Goal: Contribute content: Contribute content

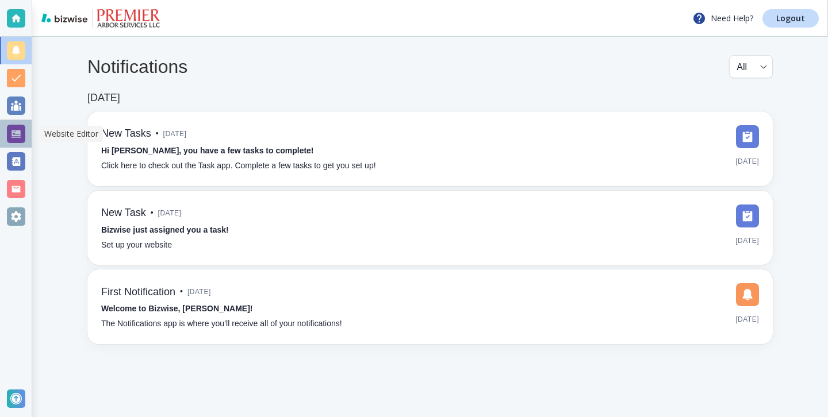
click at [16, 140] on div at bounding box center [16, 134] width 18 height 18
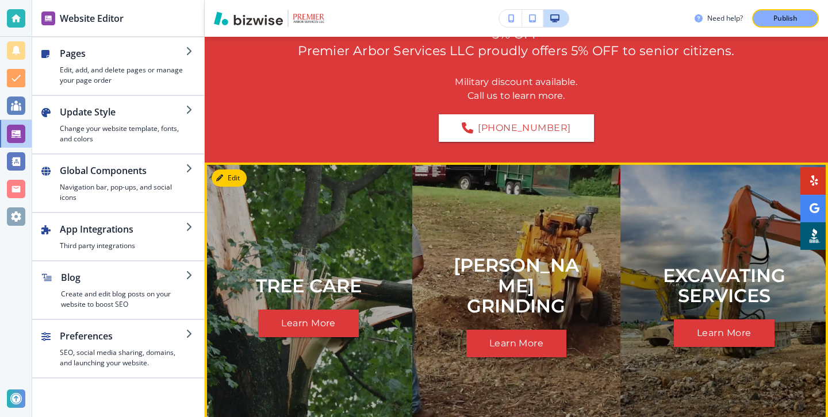
scroll to position [1404, 0]
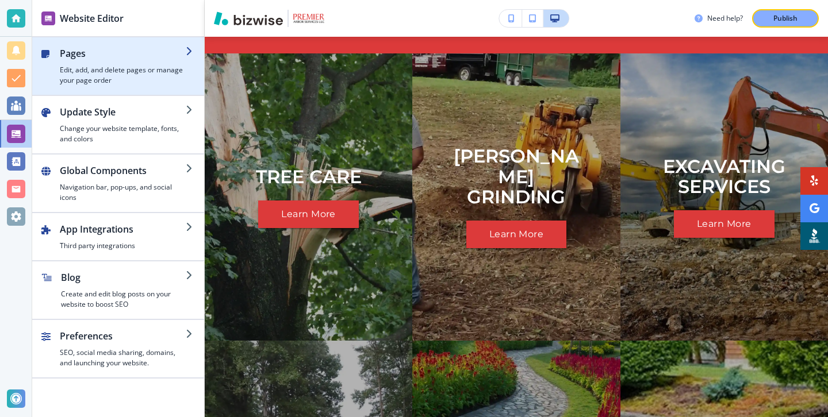
click at [178, 79] on h4 "Edit, add, and delete pages or manage your page order" at bounding box center [123, 75] width 126 height 21
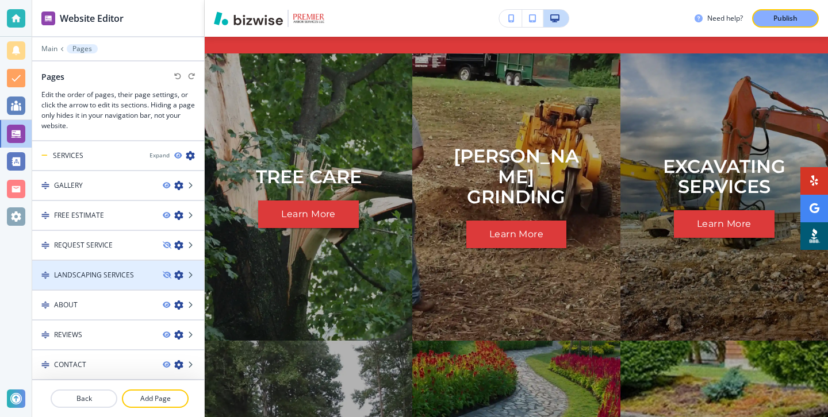
scroll to position [0, 0]
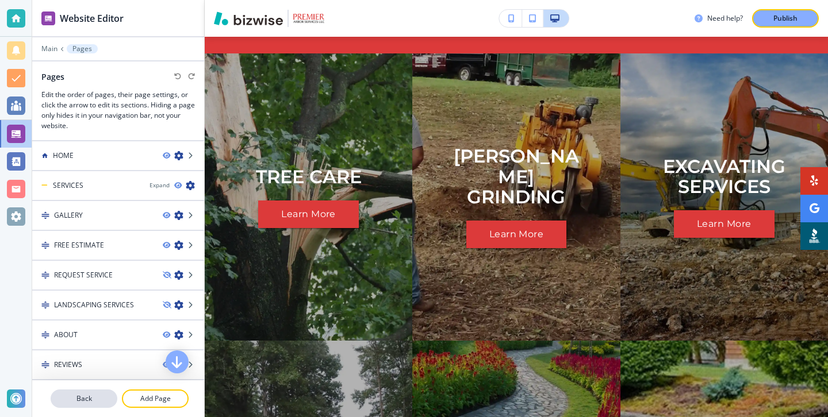
click at [91, 390] on button "Back" at bounding box center [84, 399] width 67 height 18
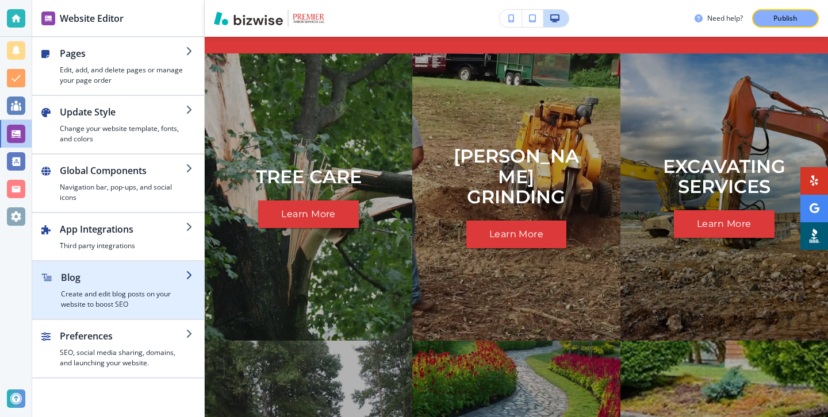
click at [113, 296] on h4 "Create and edit blog posts on your website to boost SEO" at bounding box center [123, 299] width 125 height 21
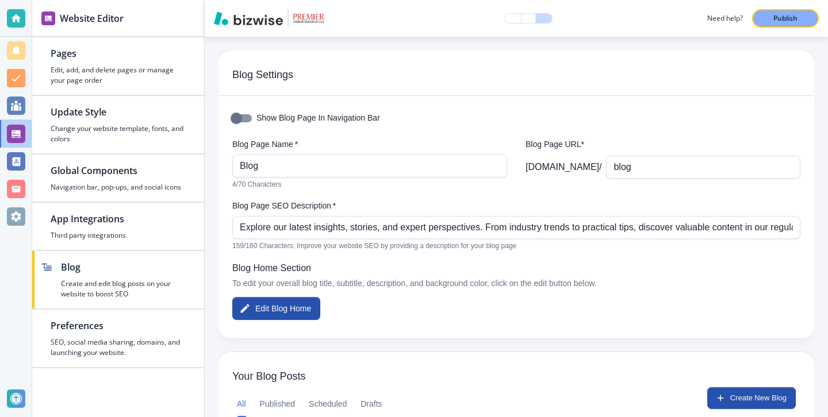
scroll to position [177, 0]
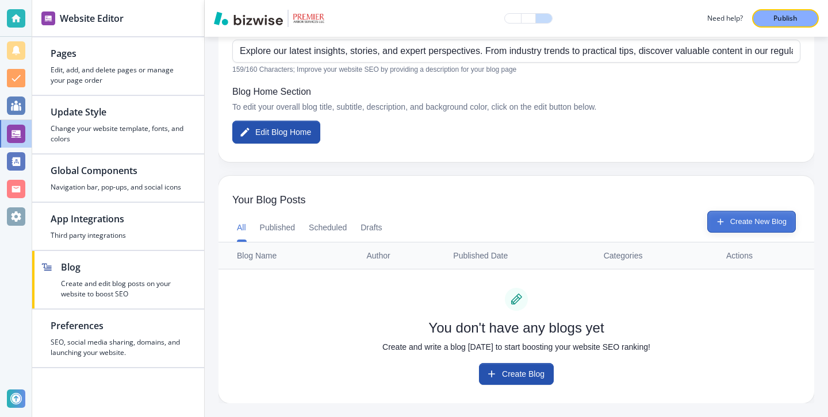
click at [746, 224] on button "Create New Blog" at bounding box center [751, 222] width 89 height 22
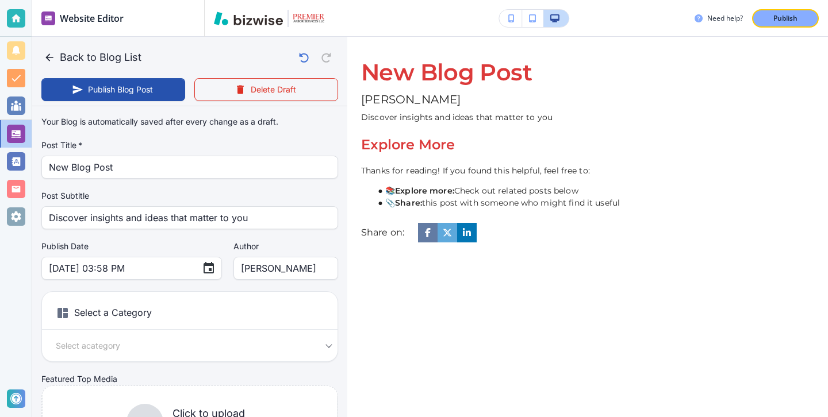
click at [351, 174] on div "New Blog Post [PERSON_NAME] Discover insights and ideas that matter to you Expl…" at bounding box center [587, 150] width 481 height 185
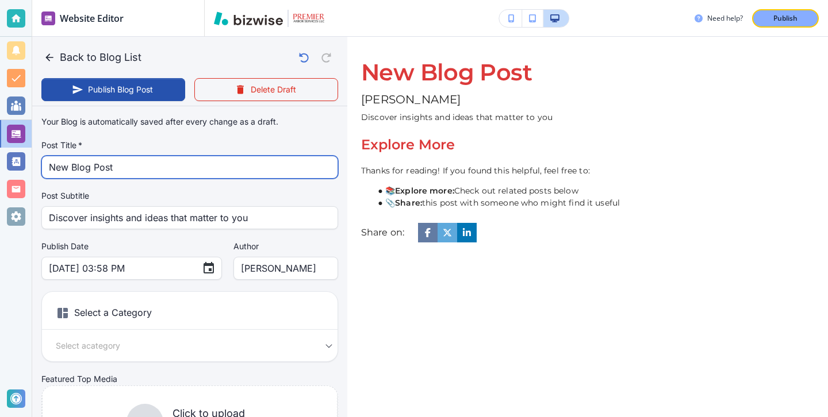
click at [316, 170] on input "New Blog Post" at bounding box center [190, 167] width 282 height 22
click at [315, 170] on input "New Blog Post" at bounding box center [190, 167] width 282 height 22
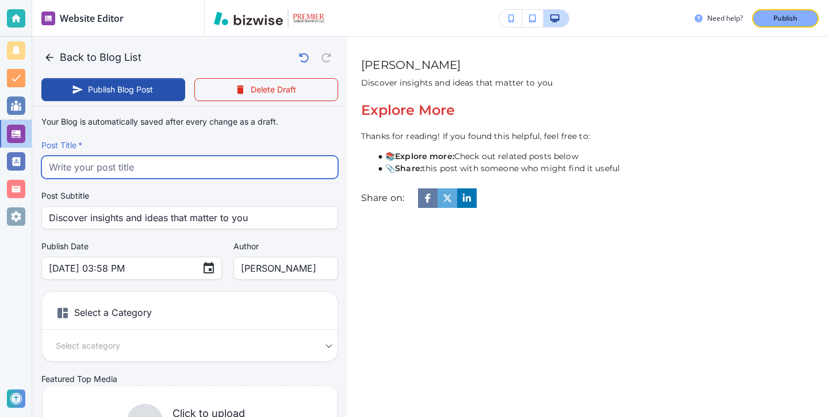
paste input "Emergency Tree Removal in [GEOGRAPHIC_DATA]: What to Expect When You Call 24/7"
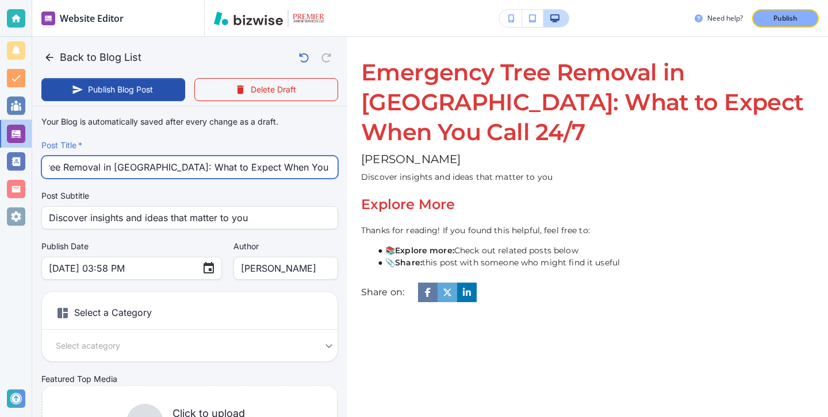
type input "Emergency Tree Removal in [GEOGRAPHIC_DATA]: What to Expect When You Call 24/7"
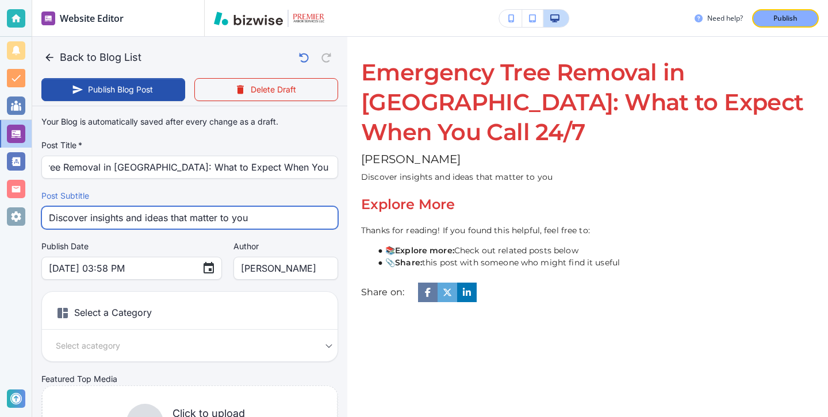
click at [159, 221] on input "Discover insights and ideas that matter to you" at bounding box center [190, 218] width 282 height 22
click at [159, 220] on input "Discover insights and ideas that matter to you" at bounding box center [190, 218] width 282 height 22
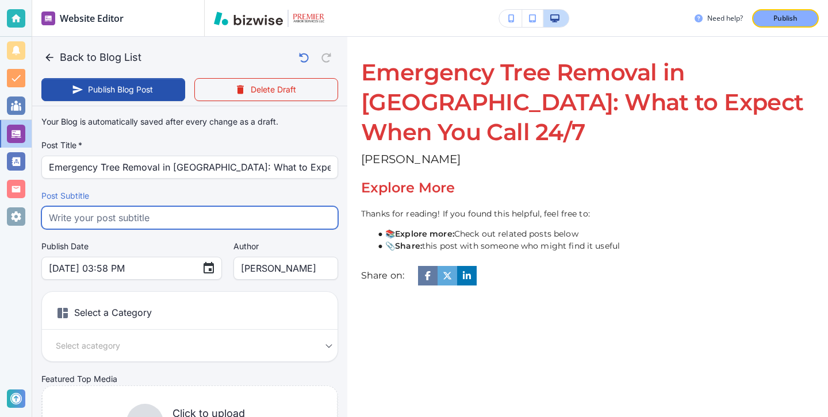
paste input "Learn what to expect from 24/7 emergency tree removal in [GEOGRAPHIC_DATA] [GEO…"
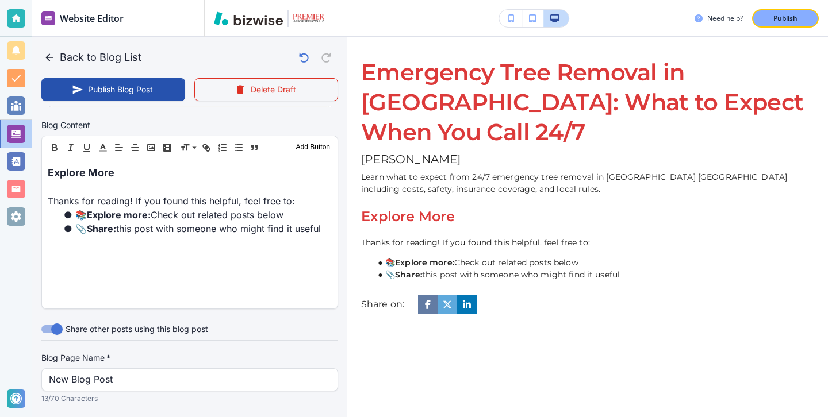
scroll to position [359, 0]
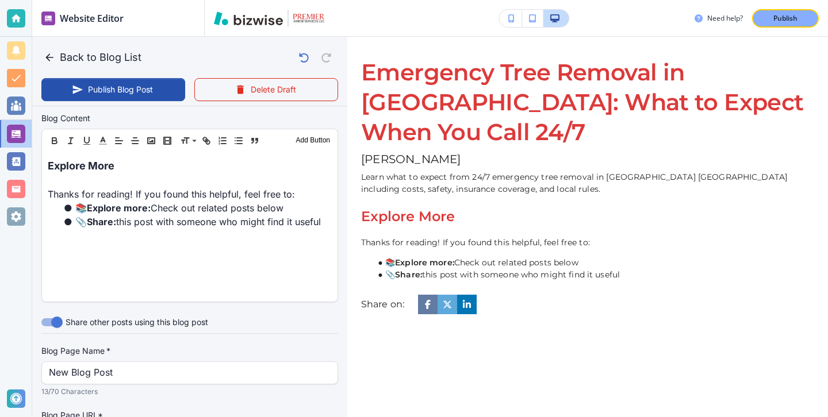
type input "Learn what to expect from 24/7 emergency tree removal in [GEOGRAPHIC_DATA] [GEO…"
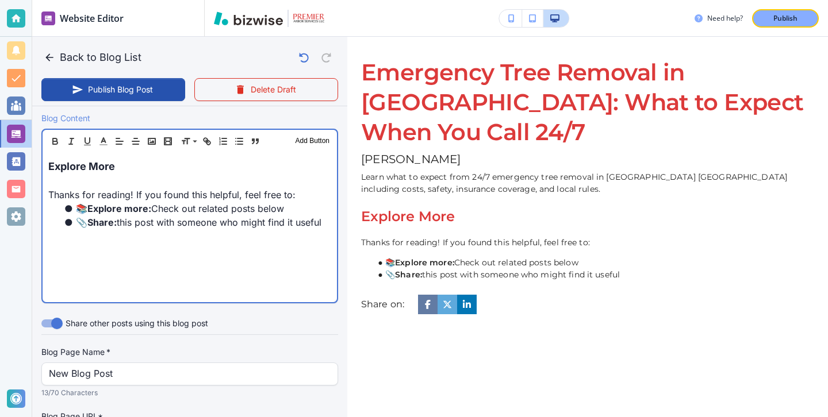
scroll to position [359, 0]
click at [137, 158] on div "Explore More Thanks for reading! If you found this helpful, feel free to: 📚 Exp…" at bounding box center [190, 227] width 294 height 150
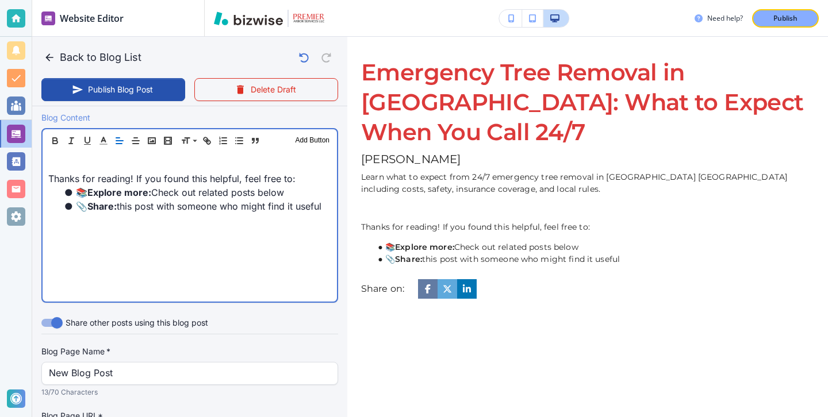
scroll to position [359, 0]
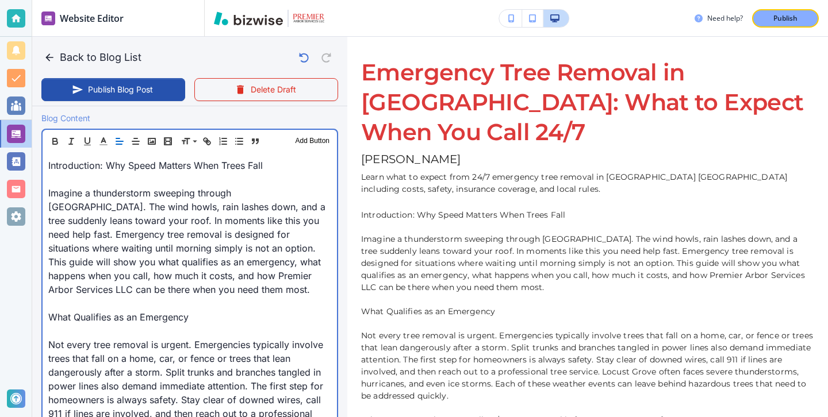
click at [133, 189] on p "Imagine a thunderstorm sweeping through [GEOGRAPHIC_DATA]. The wind howls, rain…" at bounding box center [189, 241] width 283 height 110
click at [133, 183] on p at bounding box center [189, 180] width 283 height 14
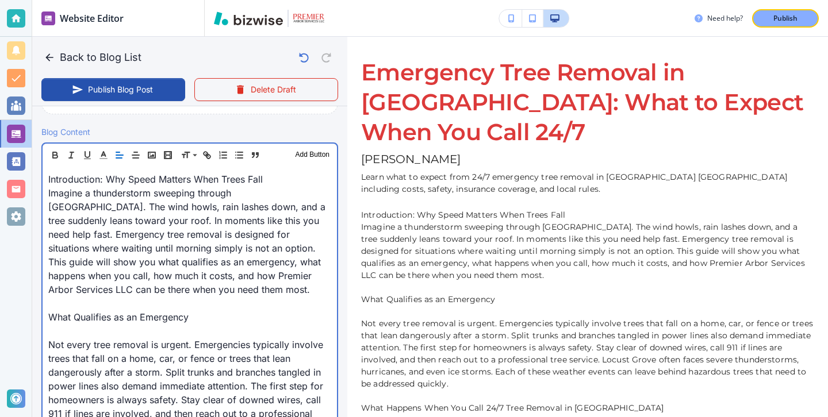
click at [78, 325] on p at bounding box center [189, 331] width 283 height 14
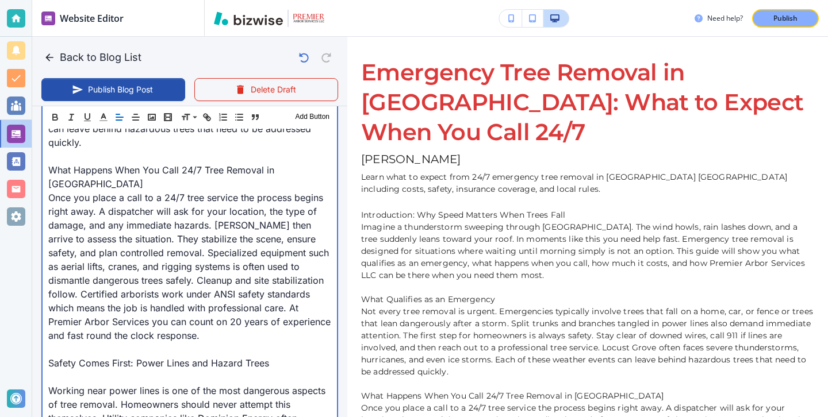
scroll to position [668, 0]
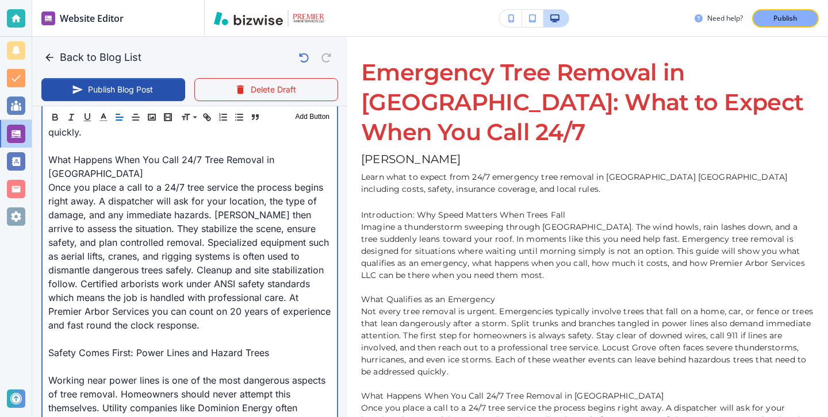
click at [56, 331] on p "Once you place a call to a 24/7 tree service the process begins right away. A d…" at bounding box center [189, 257] width 283 height 152
click at [56, 367] on p at bounding box center [189, 367] width 283 height 14
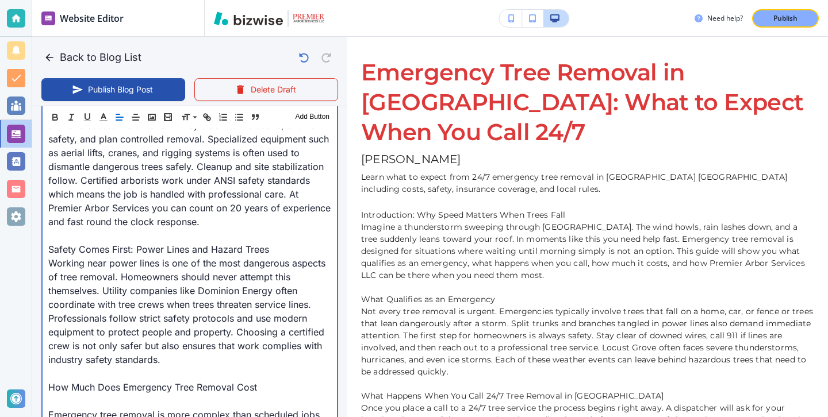
scroll to position [812, 0]
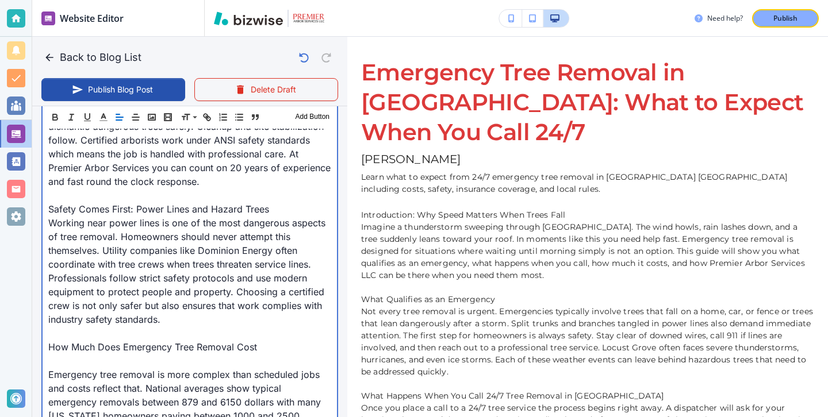
click at [60, 359] on p at bounding box center [189, 361] width 283 height 14
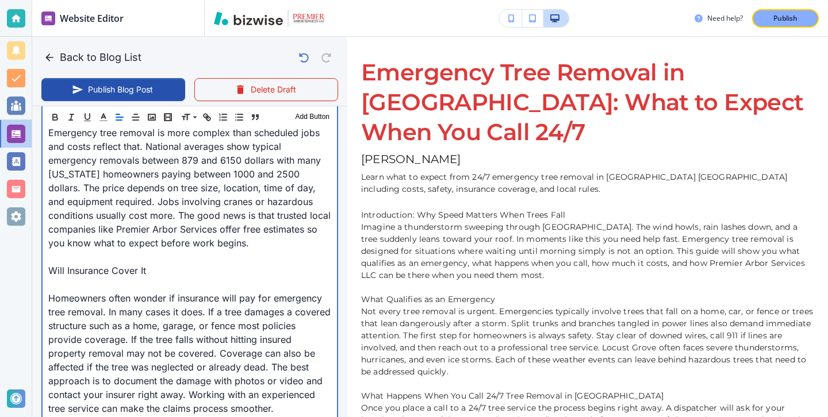
scroll to position [1137, 0]
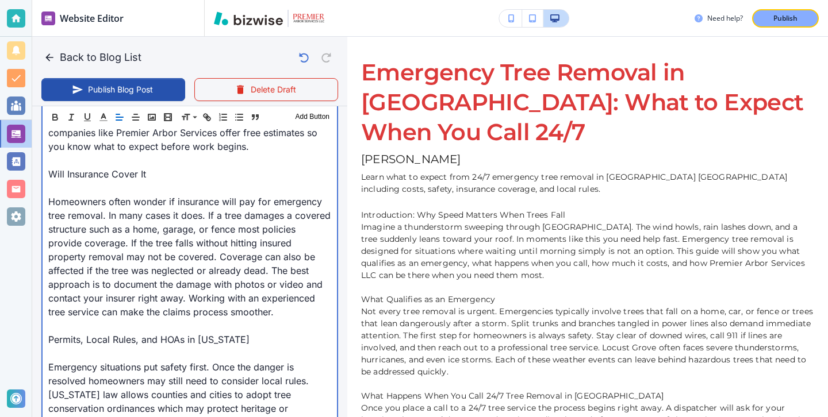
click at [64, 357] on p at bounding box center [189, 354] width 283 height 14
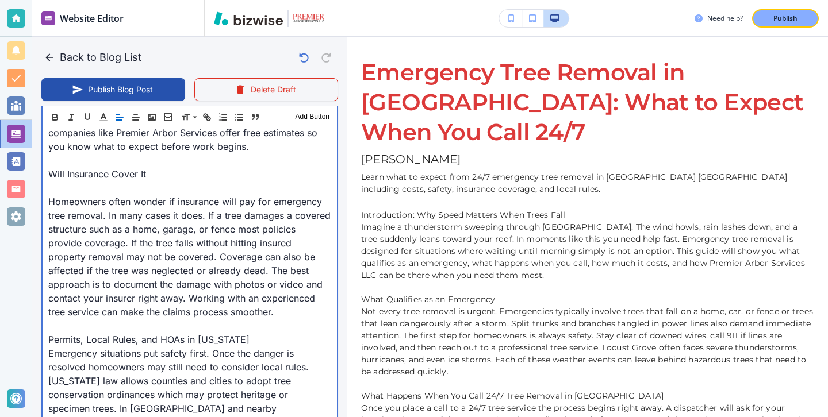
click at [61, 189] on p at bounding box center [189, 188] width 283 height 14
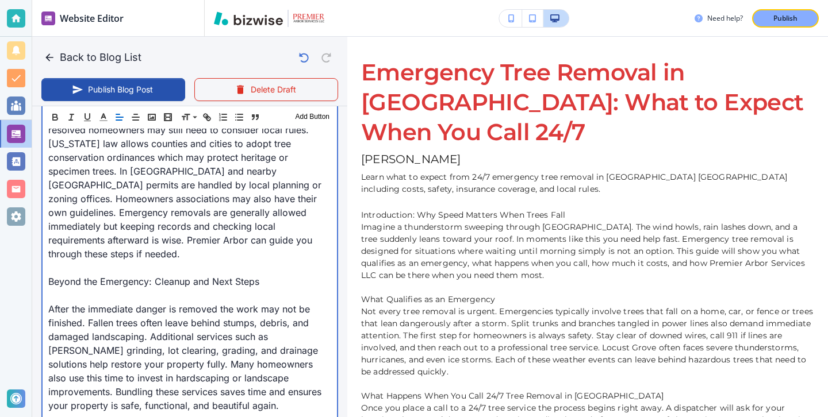
scroll to position [1378, 0]
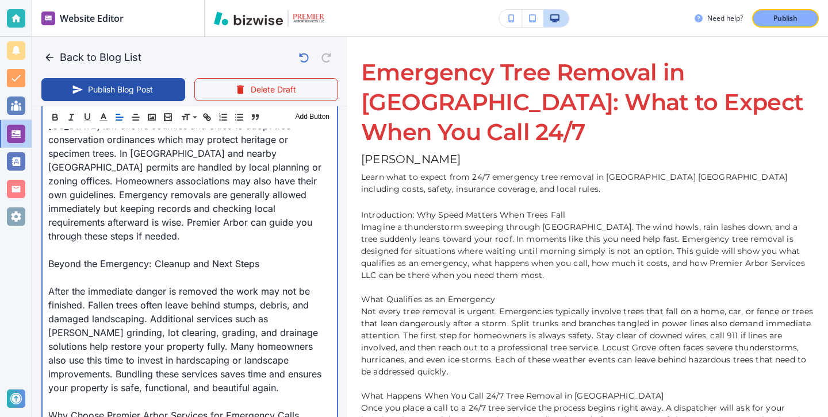
click at [47, 262] on div "Introduction: Why Speed Matters When Trees Fall Imagine a thunderstorm sweeping…" at bounding box center [190, 42] width 294 height 1819
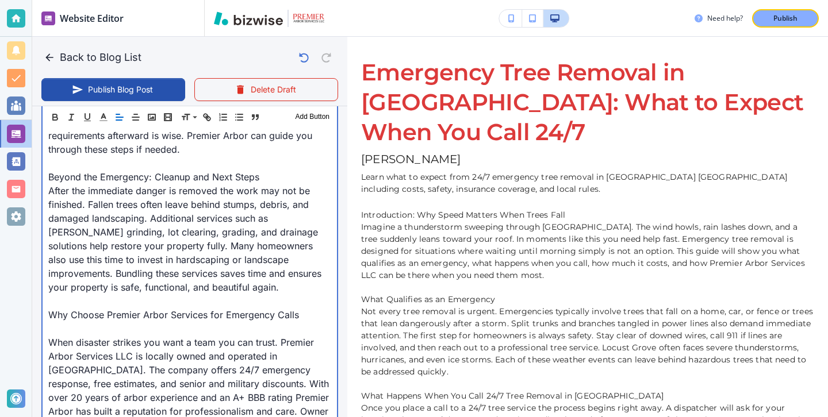
scroll to position [1494, 0]
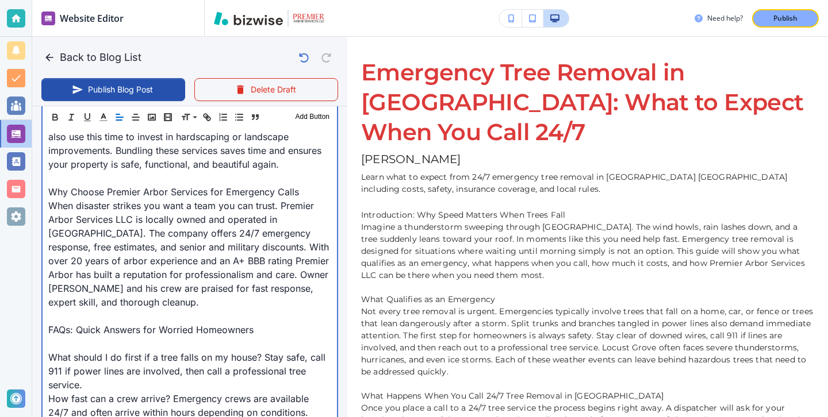
scroll to position [1618, 0]
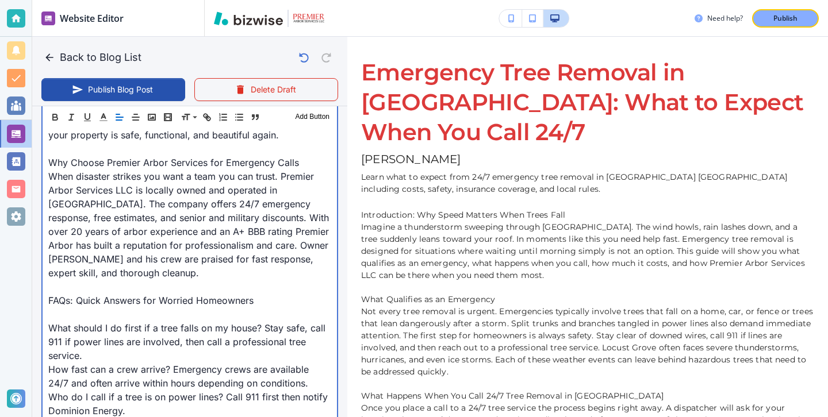
click at [65, 321] on p "What should I do first if a tree falls on my house? Stay safe, call 911 if powe…" at bounding box center [189, 341] width 283 height 41
click at [54, 294] on p "FAQs: Quick Answers for Worried Homeowners" at bounding box center [189, 301] width 283 height 14
click at [54, 308] on p at bounding box center [189, 315] width 283 height 14
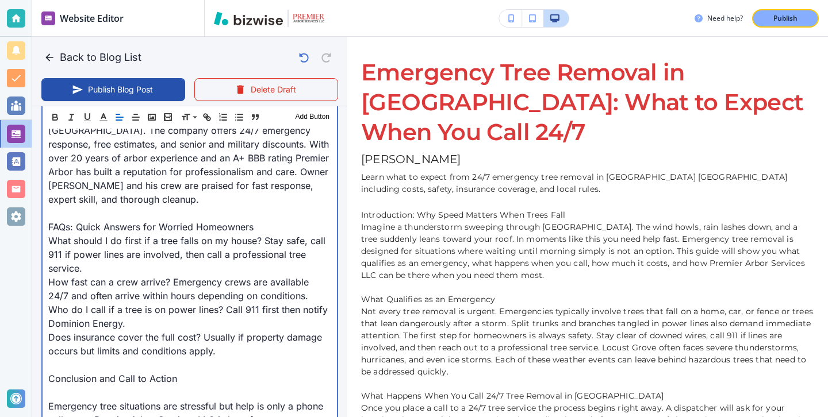
scroll to position [1695, 0]
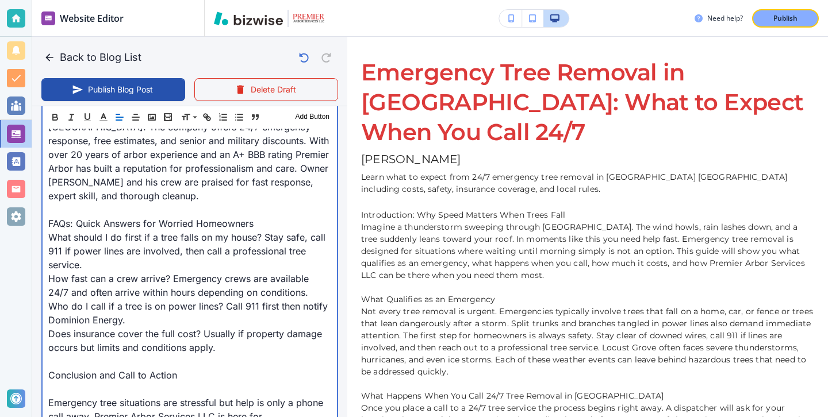
click at [95, 382] on p at bounding box center [189, 389] width 283 height 14
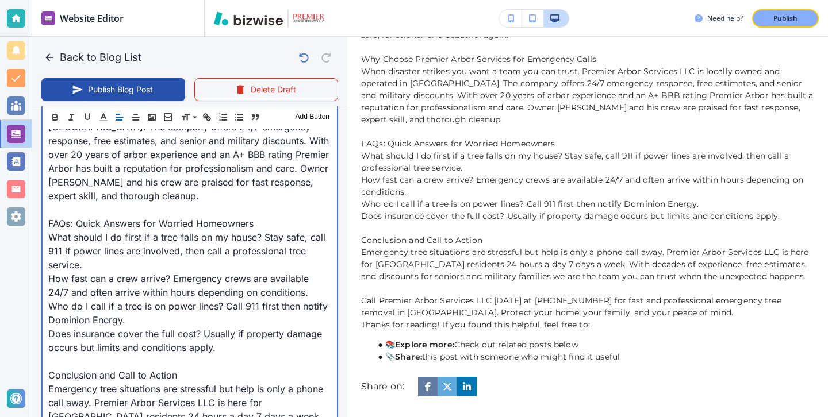
scroll to position [1685, 0]
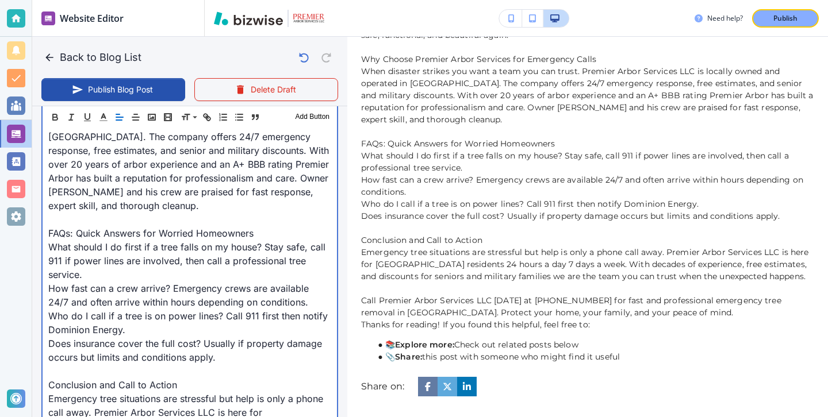
click at [259, 240] on p "What should I do first if a tree falls on my house? Stay safe, call 911 if powe…" at bounding box center [189, 260] width 283 height 41
drag, startPoint x: 171, startPoint y: 278, endPoint x: 33, endPoint y: 278, distance: 138.6
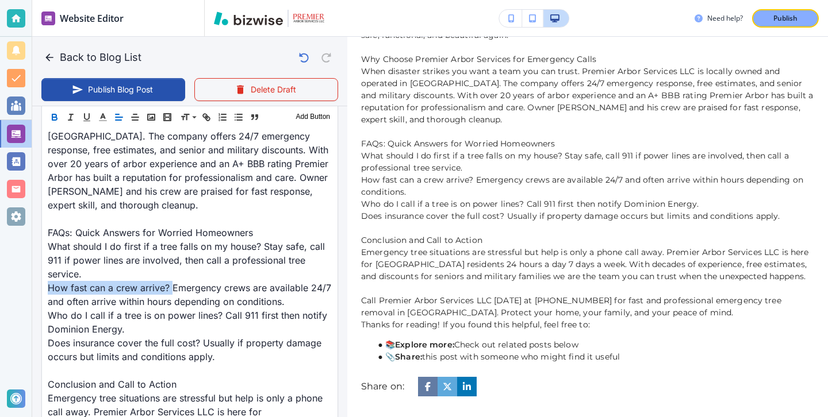
click at [56, 114] on icon "button" at bounding box center [54, 115] width 4 height 3
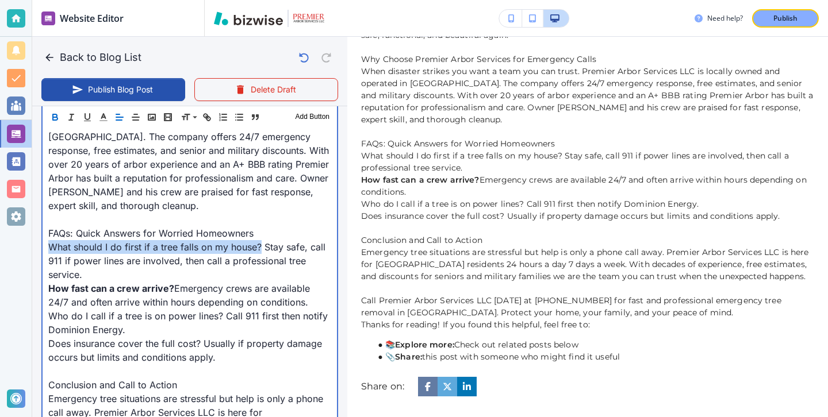
drag, startPoint x: 48, startPoint y: 233, endPoint x: 260, endPoint y: 236, distance: 212.2
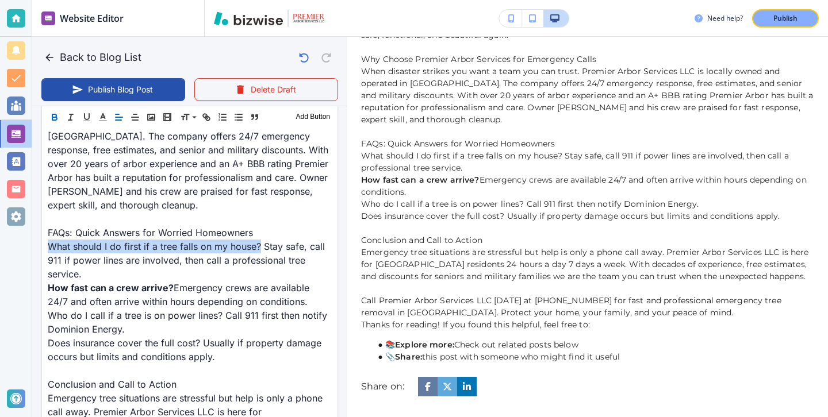
click at [58, 120] on icon "button" at bounding box center [54, 117] width 10 height 10
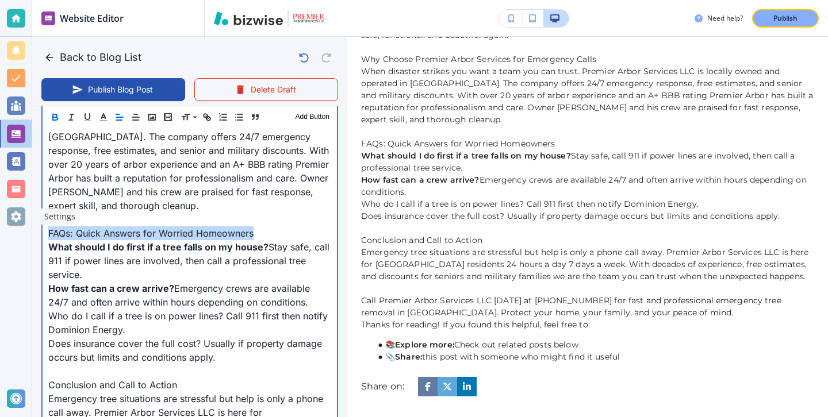
drag, startPoint x: 261, startPoint y: 214, endPoint x: 30, endPoint y: 224, distance: 230.8
click at [30, 224] on div "Website Editor Pages Edit, add, and delete pages or manage your page order Upda…" at bounding box center [414, 208] width 828 height 417
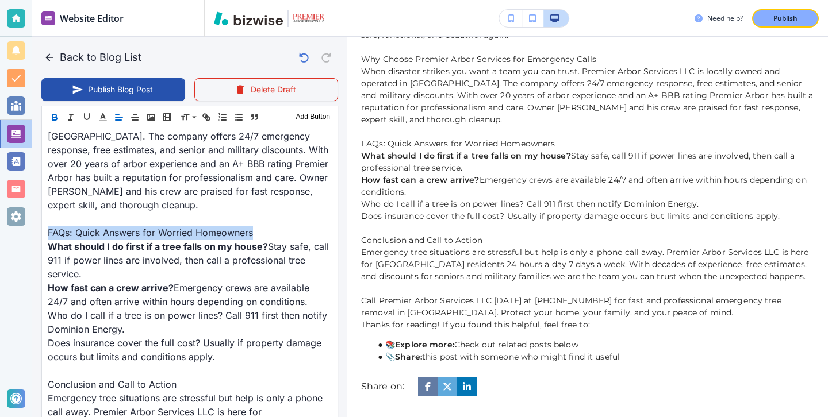
click at [56, 112] on icon "button" at bounding box center [54, 117] width 10 height 10
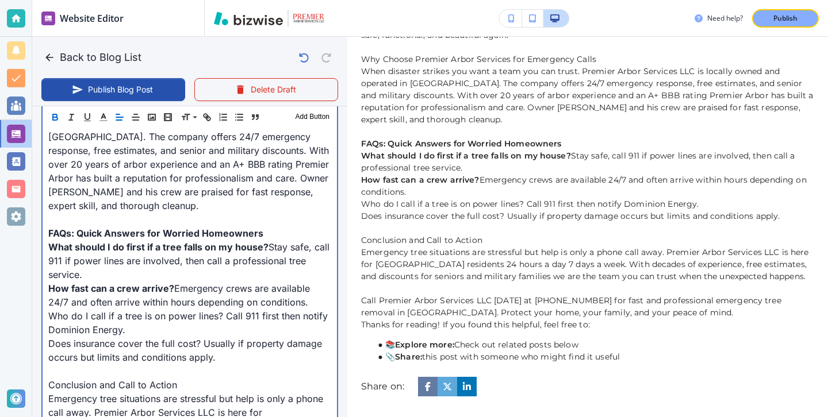
scroll to position [1721, 0]
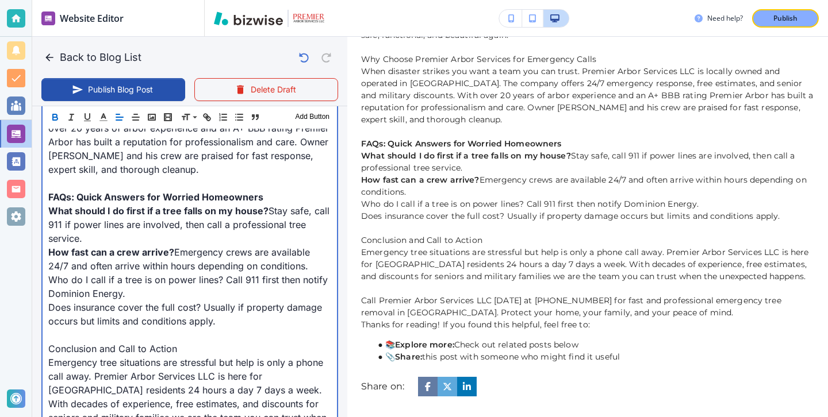
click at [126, 301] on p "Does insurance cover the full cost? Usually if property damage occurs but limit…" at bounding box center [189, 315] width 283 height 28
drag, startPoint x: 203, startPoint y: 293, endPoint x: 45, endPoint y: 296, distance: 157.6
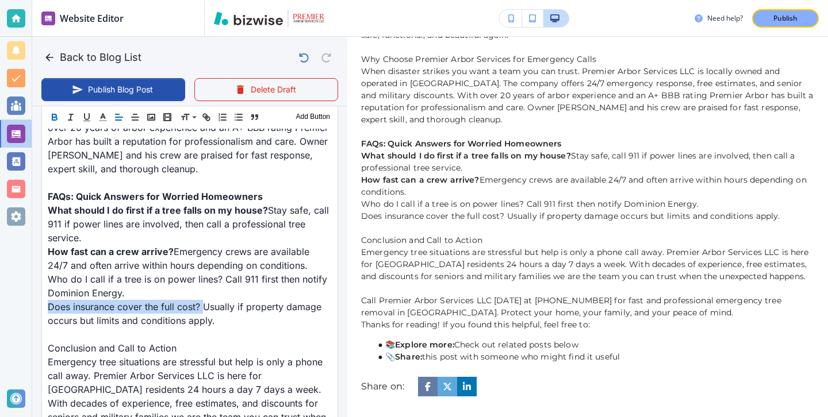
click at [53, 117] on icon "button" at bounding box center [54, 118] width 5 height 3
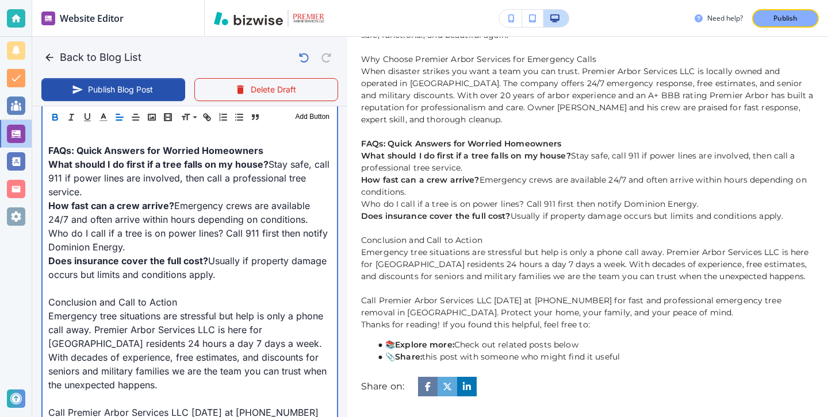
scroll to position [1789, 0]
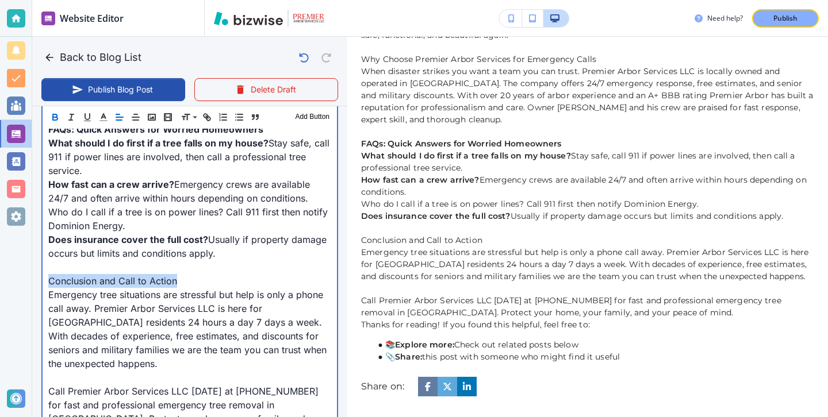
drag, startPoint x: 186, startPoint y: 270, endPoint x: 0, endPoint y: 266, distance: 186.4
click at [0, 266] on div "Website Editor Pages Edit, add, and delete pages or manage your page order Upda…" at bounding box center [414, 208] width 828 height 417
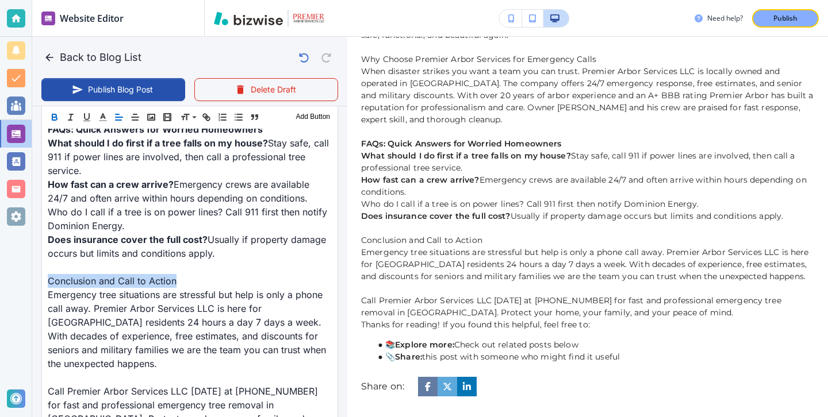
click at [56, 121] on icon "button" at bounding box center [54, 117] width 10 height 10
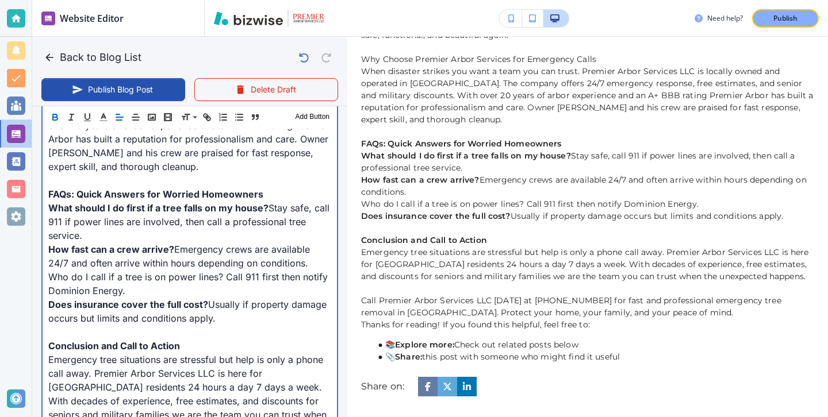
scroll to position [1726, 0]
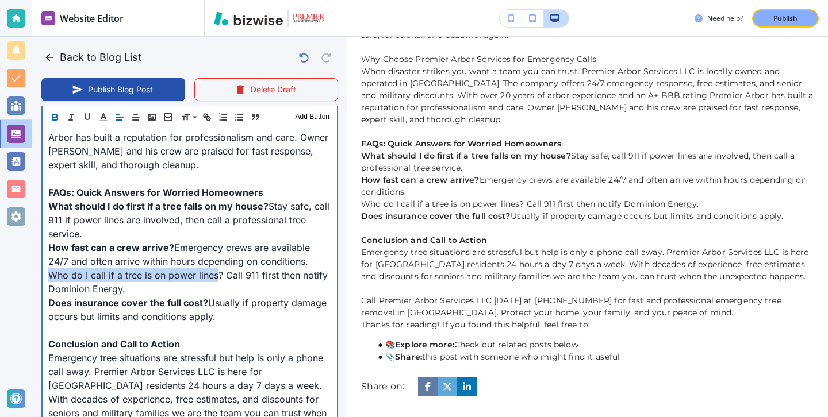
drag, startPoint x: 216, startPoint y: 262, endPoint x: 24, endPoint y: 262, distance: 192.6
click at [23, 262] on div "Website Editor Pages Edit, add, and delete pages or manage your page order Upda…" at bounding box center [414, 208] width 828 height 417
click at [56, 269] on p "Who do I call if a tree is on power lines? Call 911 first then notify Dominion …" at bounding box center [189, 283] width 283 height 28
drag, startPoint x: 51, startPoint y: 260, endPoint x: 221, endPoint y: 262, distance: 169.6
click at [221, 269] on p "Who do I call if a tree is on power lines? Call 911 first then notify Dominion …" at bounding box center [189, 283] width 283 height 28
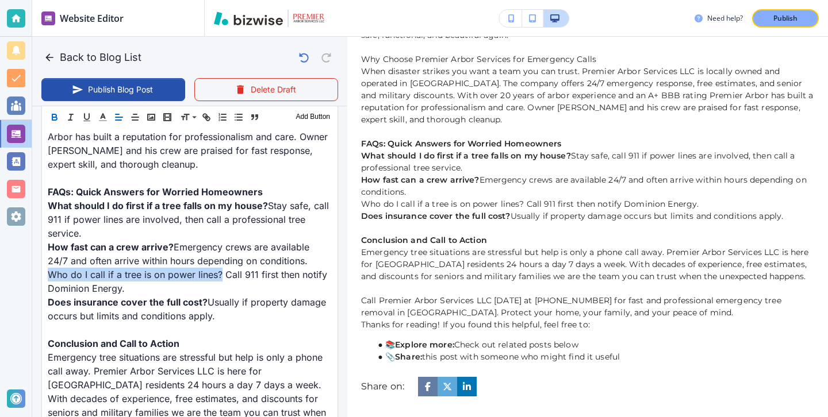
click at [57, 113] on icon "button" at bounding box center [54, 117] width 10 height 10
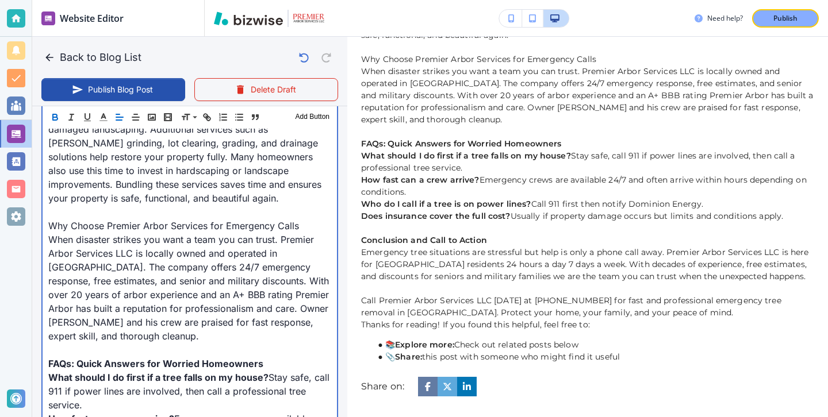
scroll to position [1547, 0]
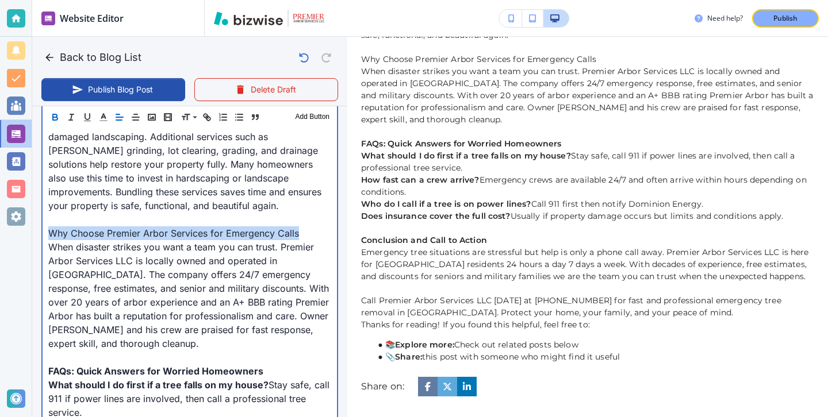
drag, startPoint x: 46, startPoint y: 219, endPoint x: 384, endPoint y: 218, distance: 337.5
click at [827, 219] on div "Back to Blog List Publish Blog Post Delete Draft Your Blog is automatically sav…" at bounding box center [828, 208] width 0 height 417
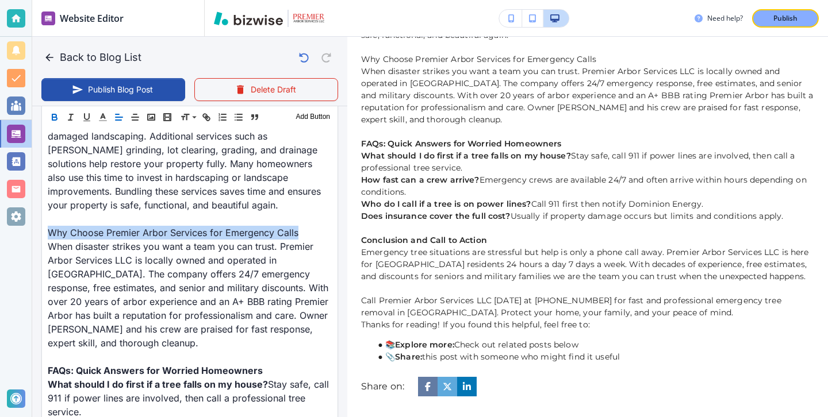
click at [55, 114] on icon "button" at bounding box center [54, 115] width 4 height 3
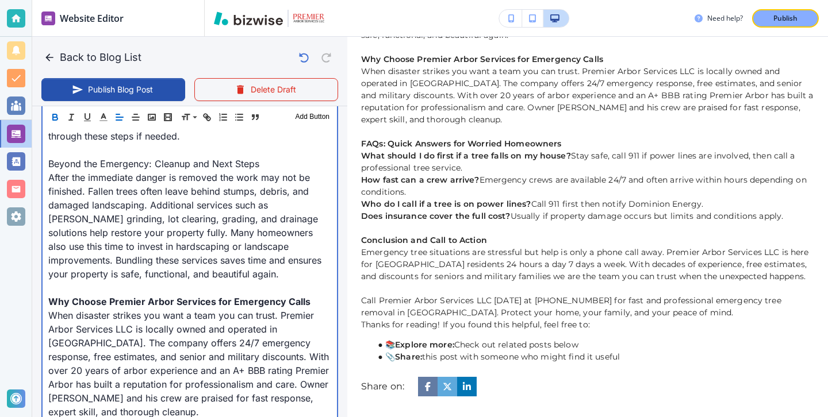
scroll to position [1428, 0]
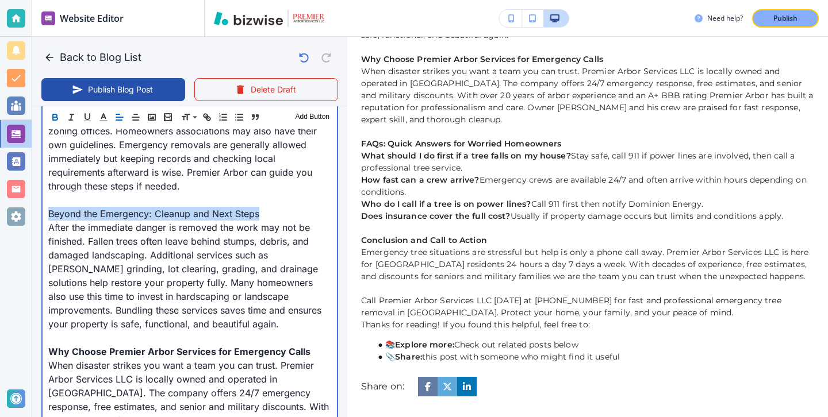
drag, startPoint x: 50, startPoint y: 194, endPoint x: 325, endPoint y: 197, distance: 274.9
click at [326, 207] on p "Beyond the Emergency: Cleanup and Next Steps" at bounding box center [189, 214] width 283 height 14
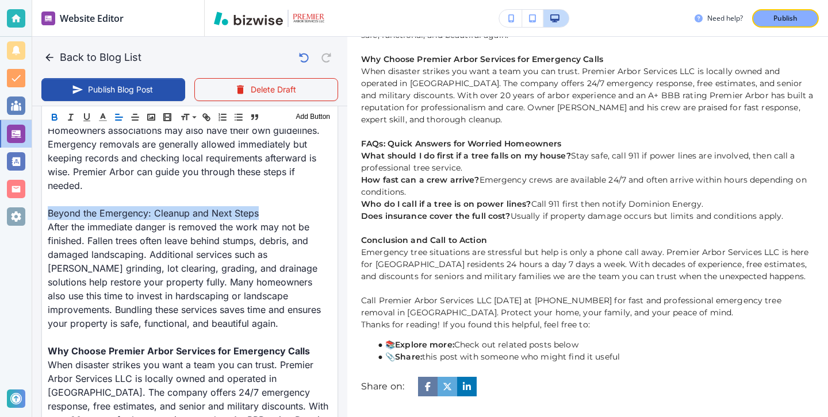
click at [60, 114] on button "button" at bounding box center [55, 117] width 16 height 14
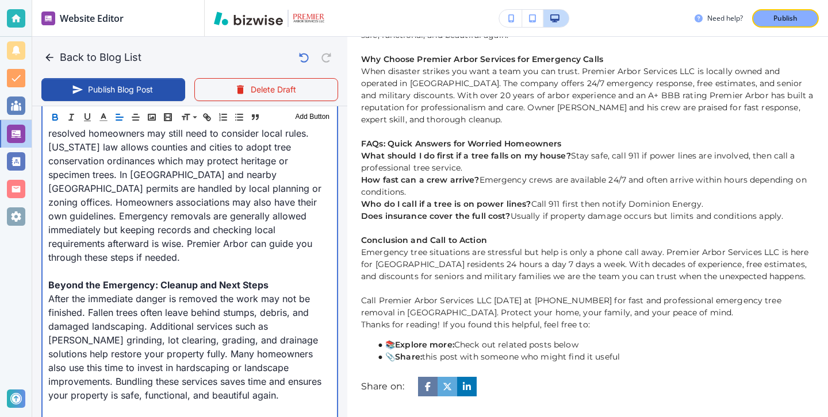
scroll to position [1296, 0]
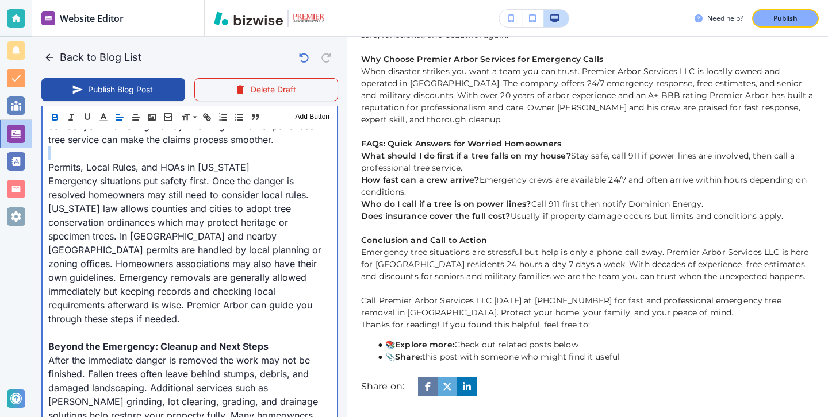
drag, startPoint x: 43, startPoint y: 162, endPoint x: 255, endPoint y: 156, distance: 211.7
click at [256, 159] on div "Introduction: Why Speed Matters When Trees Fall Imagine a thunderstorm sweeping…" at bounding box center [190, 98] width 294 height 1764
click at [244, 173] on p "Permits, Local Rules, and HOAs in [US_STATE]" at bounding box center [189, 167] width 283 height 14
click at [245, 171] on p "Permits, Local Rules, and HOAs in [US_STATE]" at bounding box center [189, 167] width 283 height 14
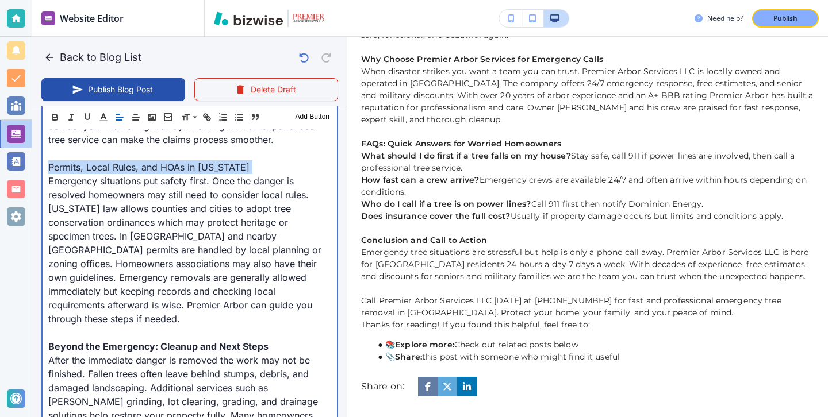
drag, startPoint x: 239, startPoint y: 165, endPoint x: 47, endPoint y: 166, distance: 192.1
click at [47, 166] on div "Introduction: Why Speed Matters When Trees Fall Imagine a thunderstorm sweeping…" at bounding box center [190, 98] width 294 height 1764
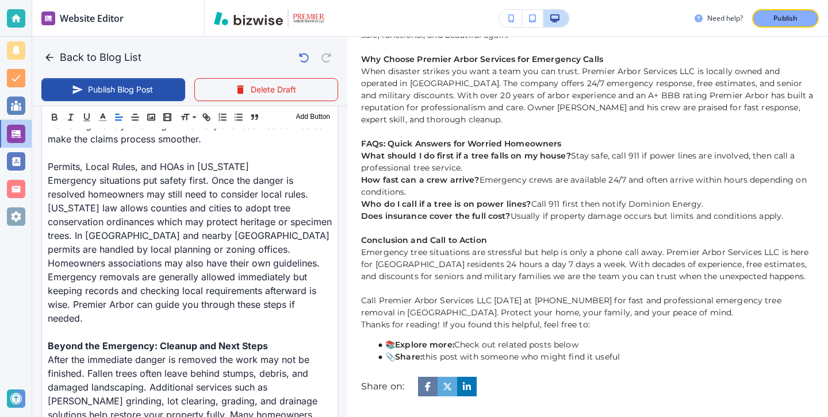
click at [52, 109] on div "Header 1 Header 2 Header 3 Body Text Add Button" at bounding box center [190, 117] width 296 height 23
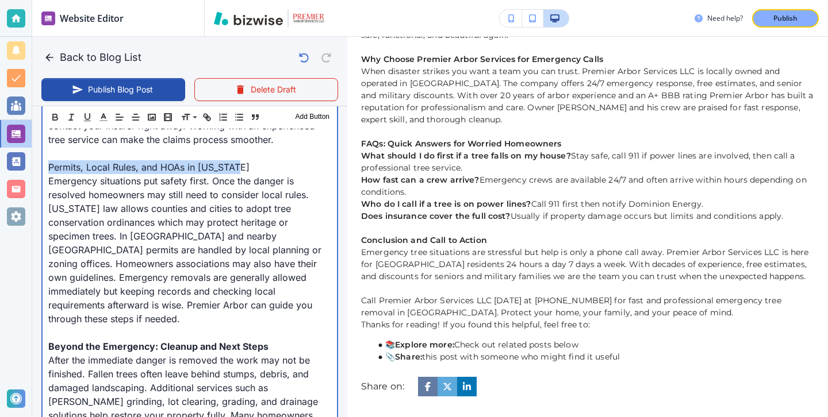
drag, startPoint x: 45, startPoint y: 167, endPoint x: 272, endPoint y: 158, distance: 226.8
click at [273, 160] on div "Introduction: Why Speed Matters When Trees Fall Imagine a thunderstorm sweeping…" at bounding box center [190, 98] width 294 height 1764
drag, startPoint x: 47, startPoint y: 166, endPoint x: 241, endPoint y: 165, distance: 193.8
click at [243, 168] on div "Introduction: Why Speed Matters When Trees Fall Imagine a thunderstorm sweeping…" at bounding box center [190, 98] width 294 height 1764
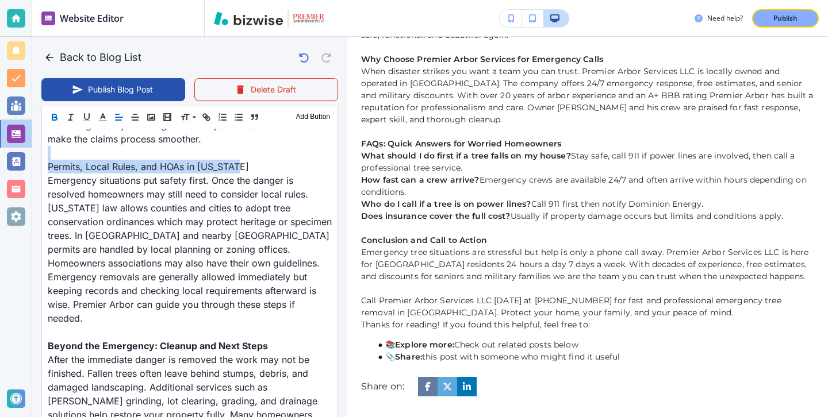
click at [59, 116] on icon "button" at bounding box center [54, 117] width 10 height 10
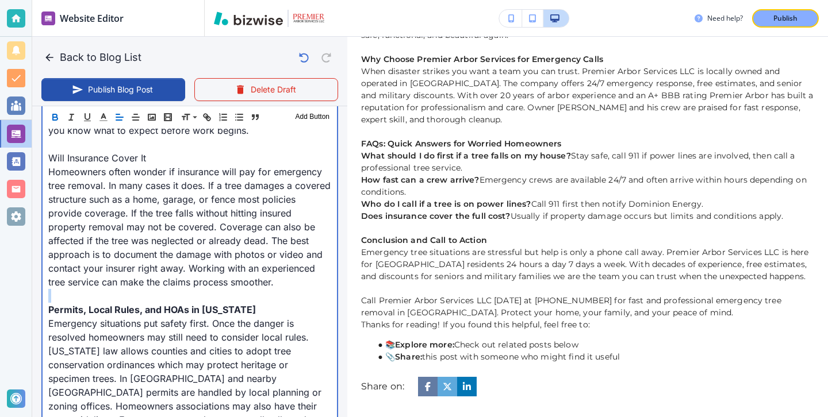
scroll to position [1137, 0]
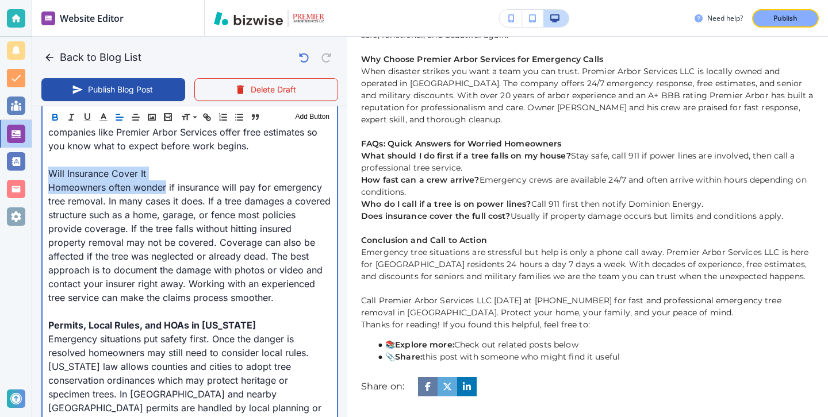
drag, startPoint x: 48, startPoint y: 170, endPoint x: 166, endPoint y: 189, distance: 120.0
click at [166, 189] on div "Introduction: Why Speed Matters When Trees Fall Imagine a thunderstorm sweeping…" at bounding box center [190, 256] width 294 height 1764
click at [164, 183] on p "Homeowners often wonder if insurance will pay for emergency tree removal. In ma…" at bounding box center [189, 243] width 283 height 124
drag, startPoint x: 163, startPoint y: 179, endPoint x: 29, endPoint y: 177, distance: 134.0
click at [29, 177] on div "Website Editor Pages Edit, add, and delete pages or manage your page order Upda…" at bounding box center [414, 208] width 828 height 417
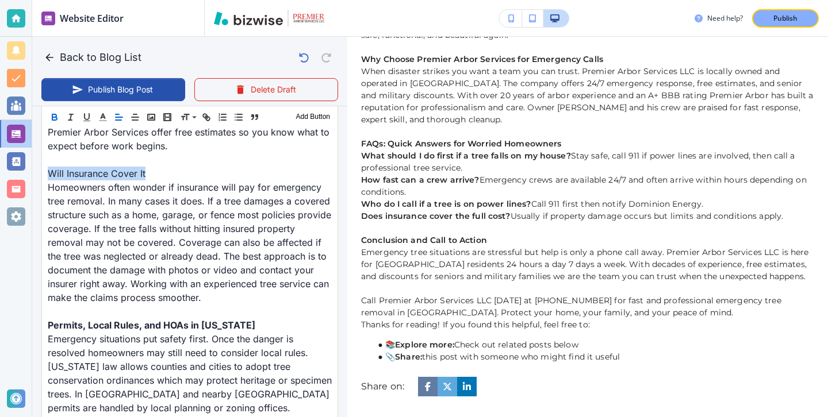
click at [55, 119] on icon "button" at bounding box center [54, 117] width 10 height 10
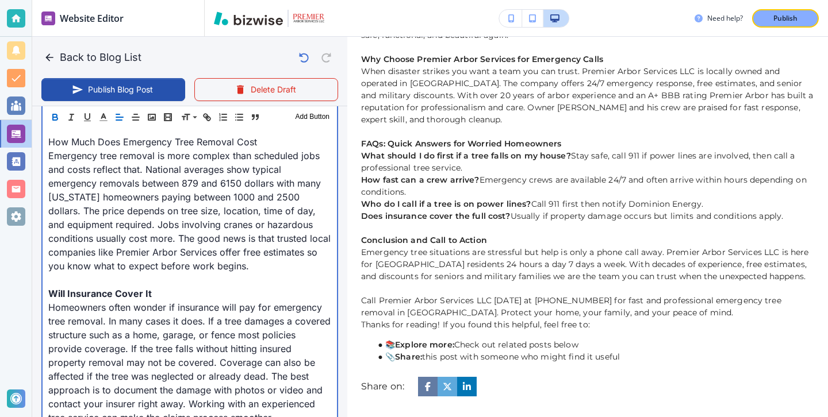
scroll to position [982, 0]
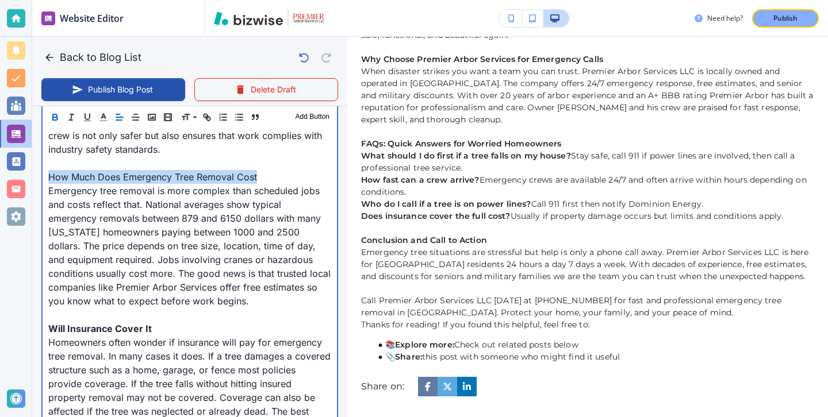
drag, startPoint x: 48, startPoint y: 178, endPoint x: 266, endPoint y: 179, distance: 217.4
click at [266, 179] on p "How Much Does Emergency Tree Removal Cost" at bounding box center [189, 177] width 283 height 14
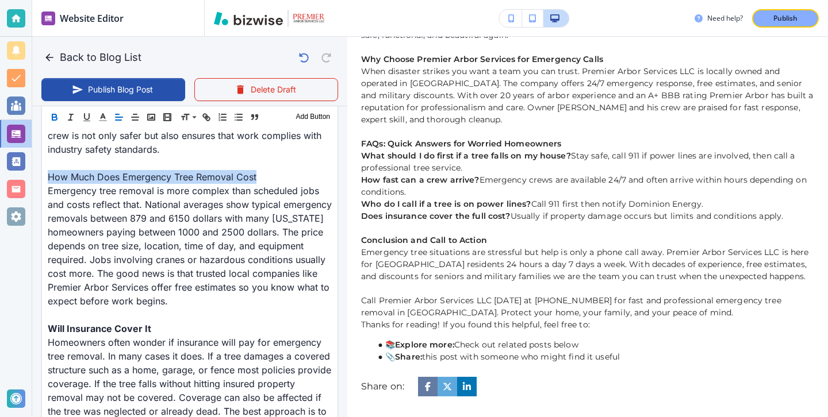
click at [54, 114] on icon "button" at bounding box center [54, 115] width 4 height 3
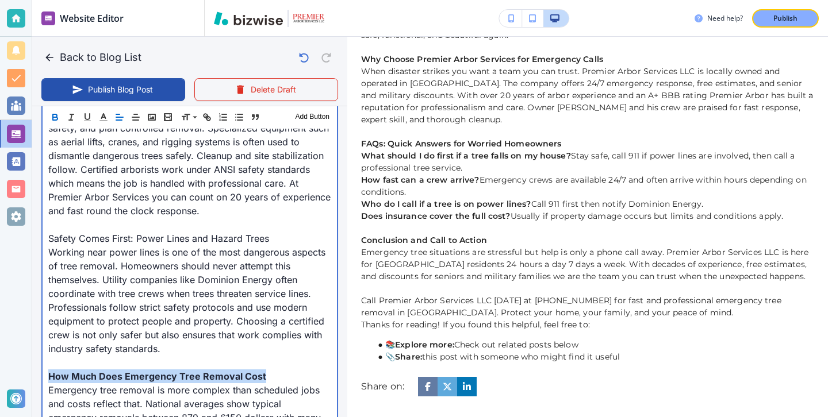
scroll to position [780, 0]
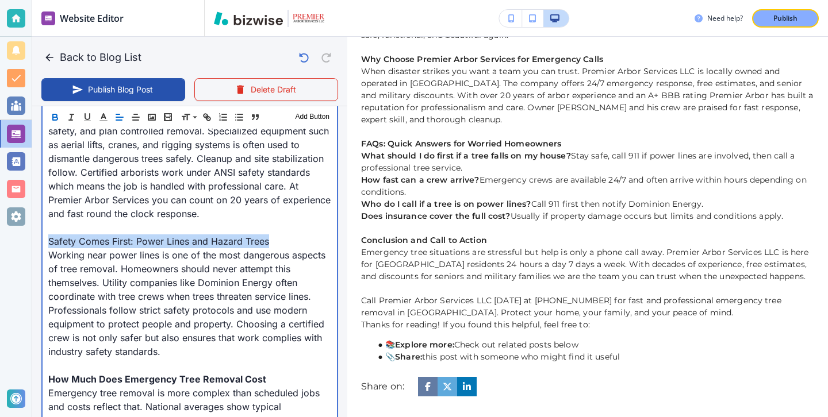
drag, startPoint x: 289, startPoint y: 243, endPoint x: 44, endPoint y: 243, distance: 244.4
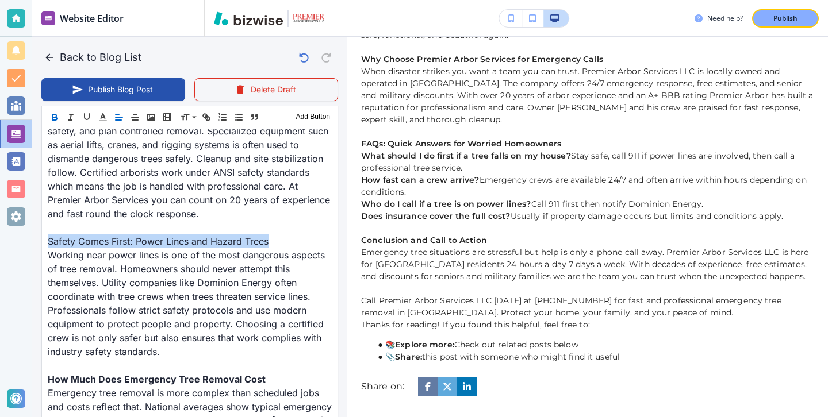
click at [58, 118] on icon "button" at bounding box center [54, 117] width 10 height 10
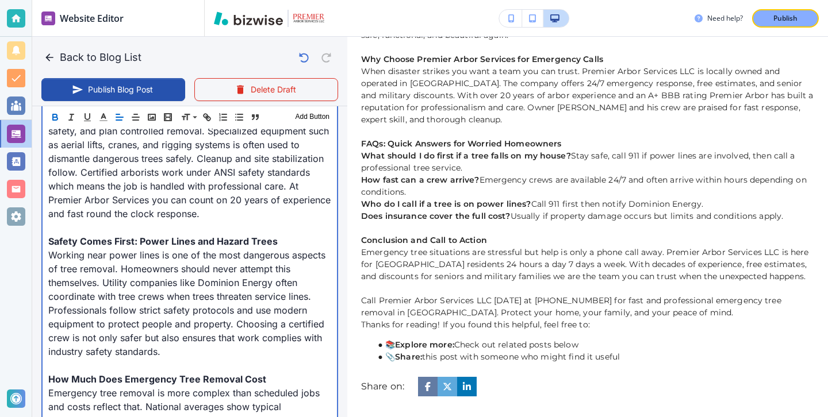
scroll to position [634, 0]
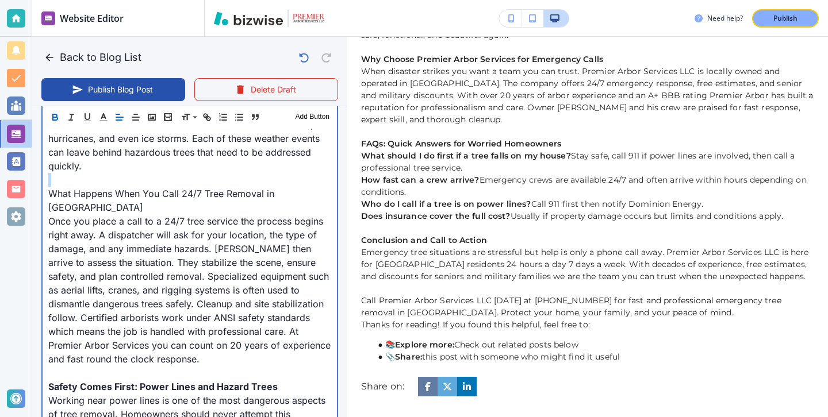
drag, startPoint x: 52, startPoint y: 187, endPoint x: 49, endPoint y: 193, distance: 7.2
click at [49, 193] on p "What Happens When You Call 24/7 Tree Removal in [GEOGRAPHIC_DATA]" at bounding box center [189, 201] width 283 height 28
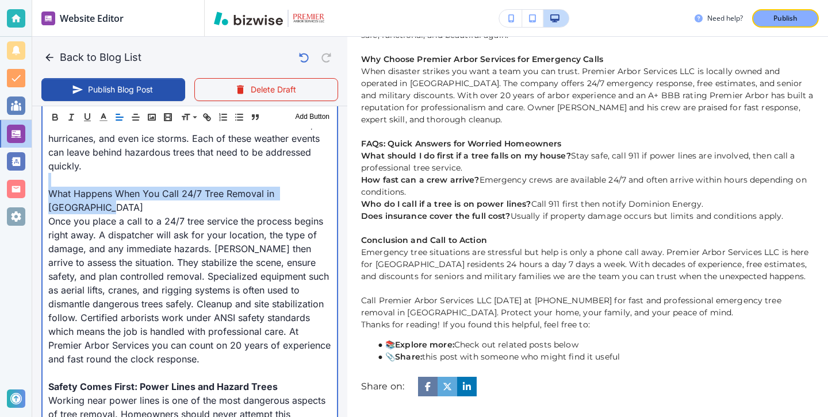
drag, startPoint x: 85, startPoint y: 203, endPoint x: 44, endPoint y: 185, distance: 45.3
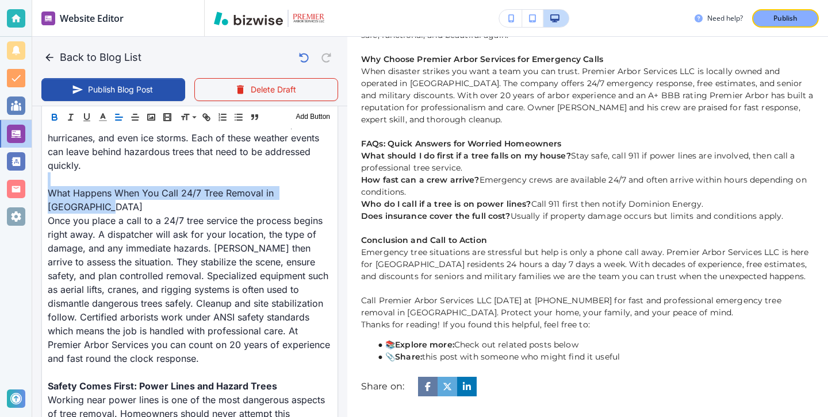
click at [54, 116] on icon "button" at bounding box center [54, 117] width 10 height 10
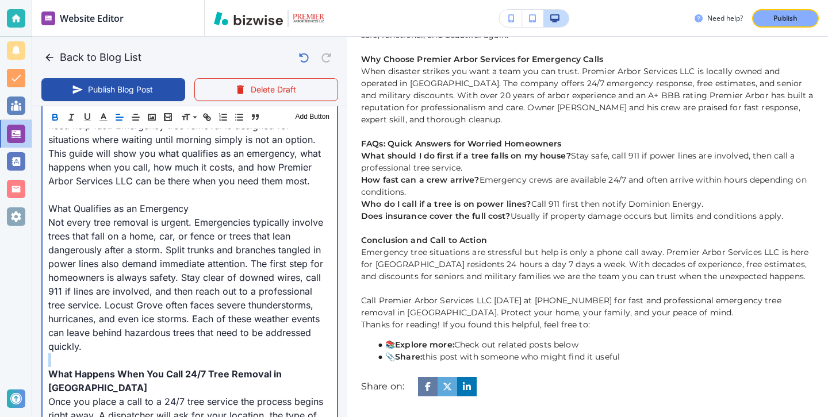
scroll to position [450, 0]
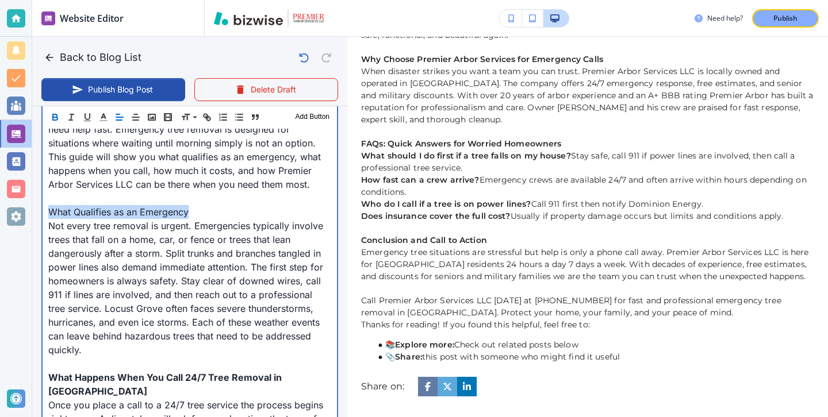
drag, startPoint x: 198, startPoint y: 211, endPoint x: 48, endPoint y: 210, distance: 149.5
click at [49, 210] on p "What Qualifies as an Emergency" at bounding box center [189, 212] width 283 height 14
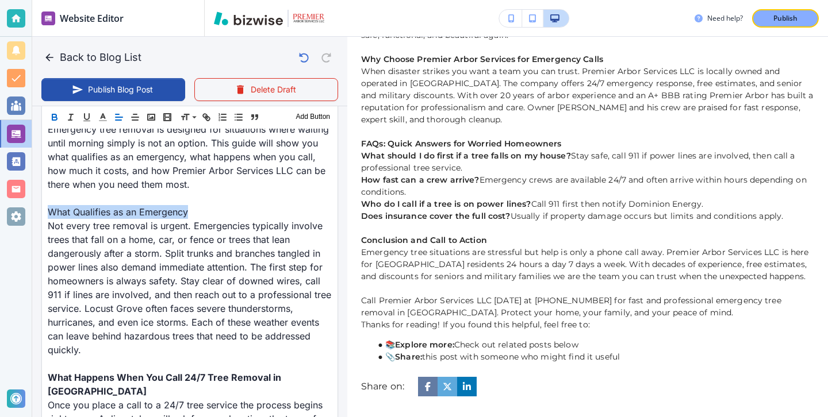
click at [56, 124] on button "button" at bounding box center [55, 117] width 16 height 14
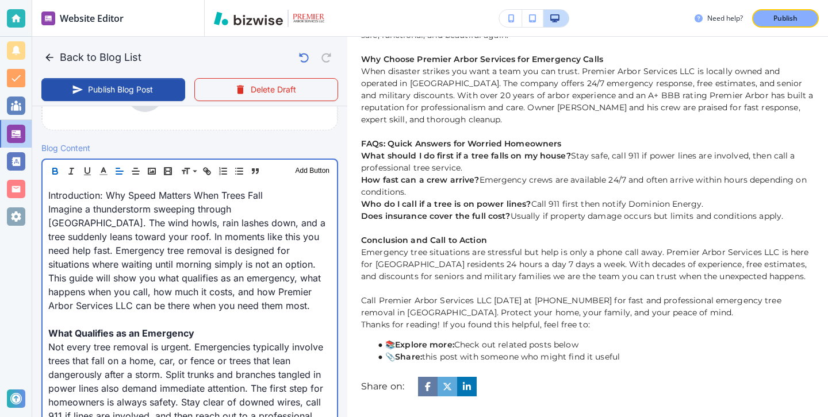
scroll to position [248, 0]
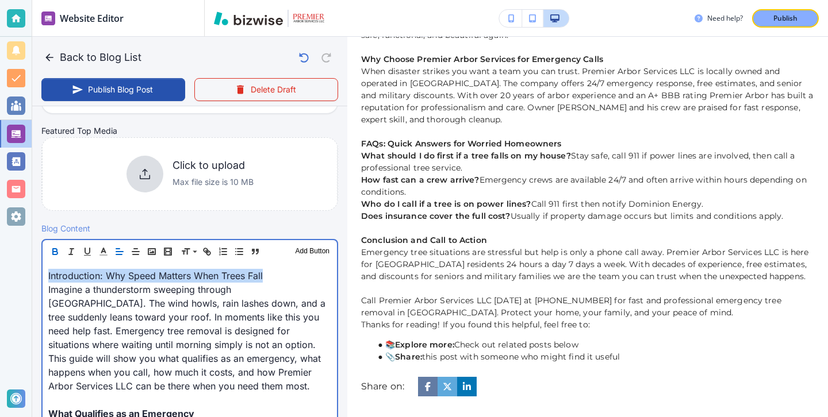
drag, startPoint x: 48, startPoint y: 274, endPoint x: 301, endPoint y: 270, distance: 253.0
click at [301, 270] on p "Introduction: Why Speed Matters When Trees Fall" at bounding box center [189, 276] width 283 height 14
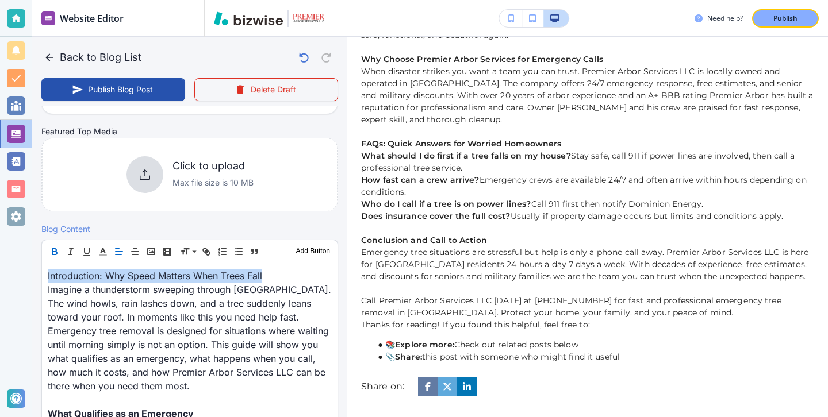
click at [55, 249] on icon "button" at bounding box center [54, 250] width 4 height 3
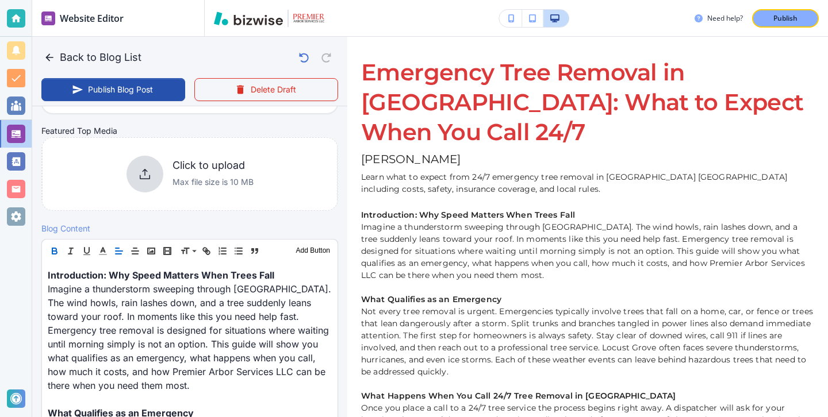
scroll to position [248, 0]
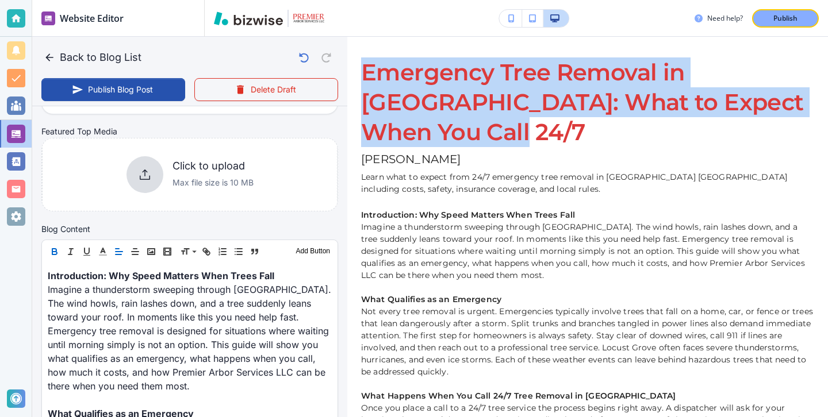
drag, startPoint x: 447, startPoint y: 148, endPoint x: 362, endPoint y: 74, distance: 113.3
click at [362, 74] on div "Emergency Tree Removal in [GEOGRAPHIC_DATA]: What to Expect When You Call 24/7 …" at bounding box center [587, 127] width 453 height 138
copy h1 "Emergency Tree Removal in [GEOGRAPHIC_DATA]: What to Expect When You Call 24/7"
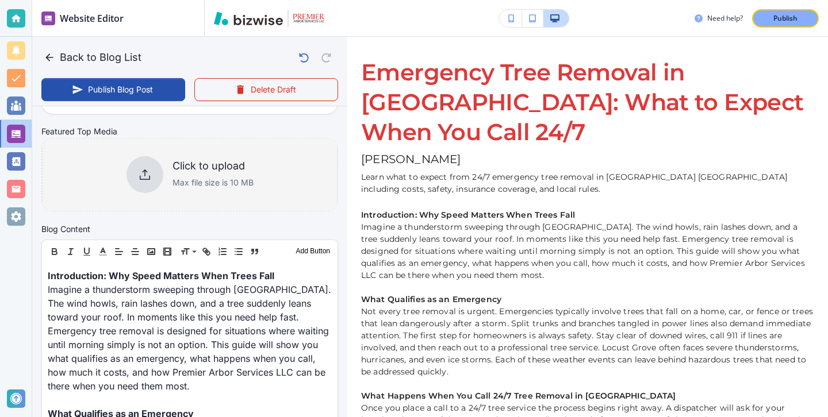
click at [207, 175] on div "Click to upload Max file size is 10 MB" at bounding box center [213, 175] width 81 height 30
type input "[DATE] 04:01 PM"
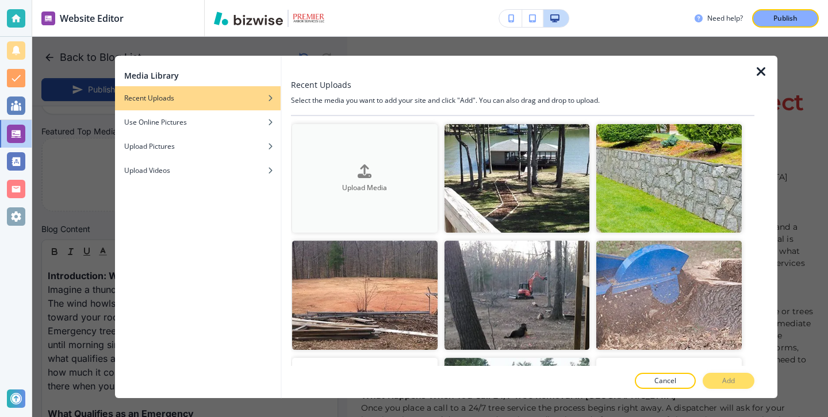
click at [401, 155] on button "Upload Media" at bounding box center [364, 178] width 145 height 109
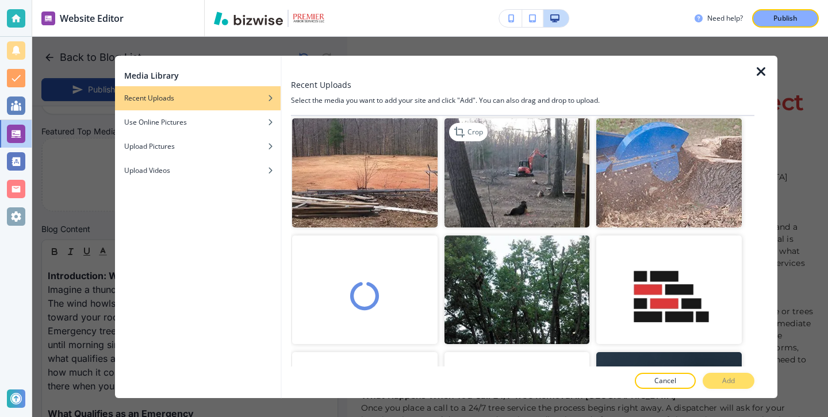
scroll to position [0, 0]
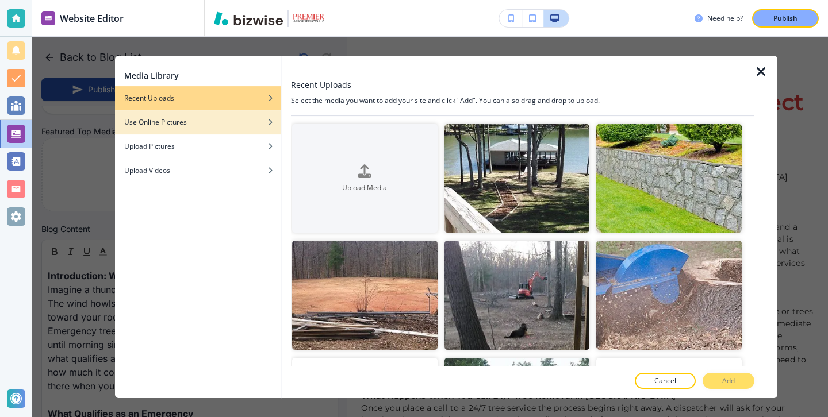
click at [221, 116] on div "button" at bounding box center [198, 113] width 166 height 7
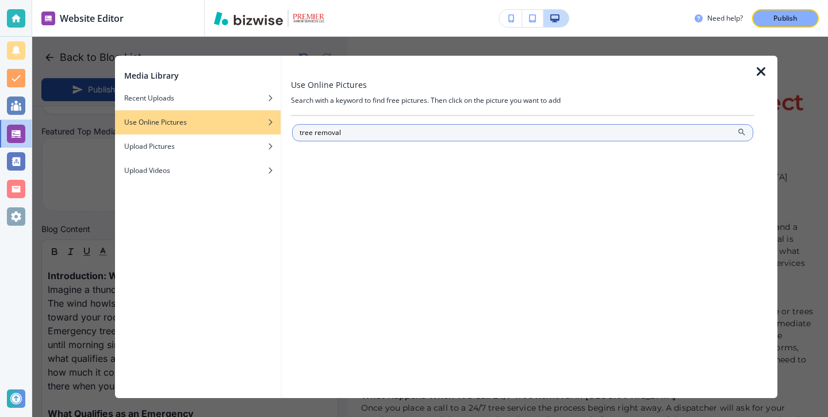
type input "tree removal"
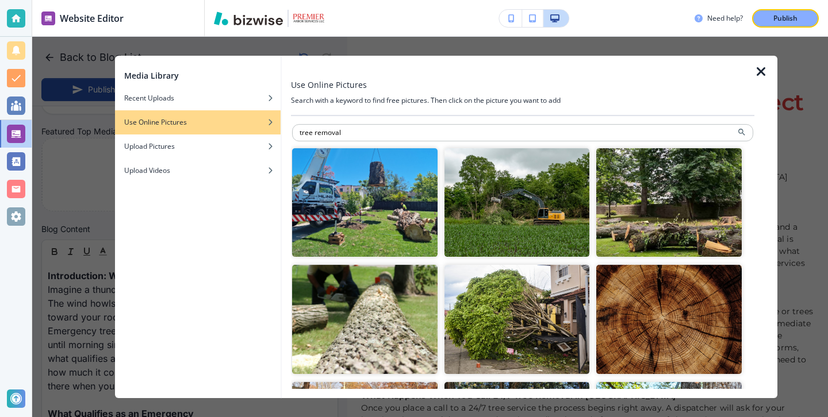
click at [762, 73] on icon "button" at bounding box center [761, 72] width 14 height 14
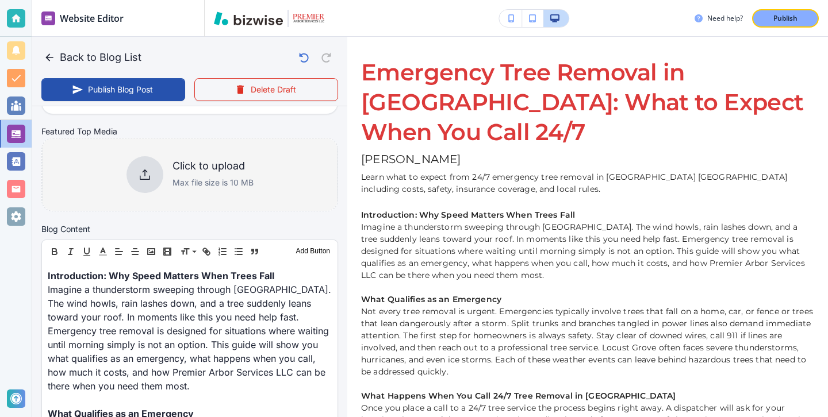
click at [186, 151] on div "Click to upload Max file size is 10 MB" at bounding box center [190, 174] width 296 height 93
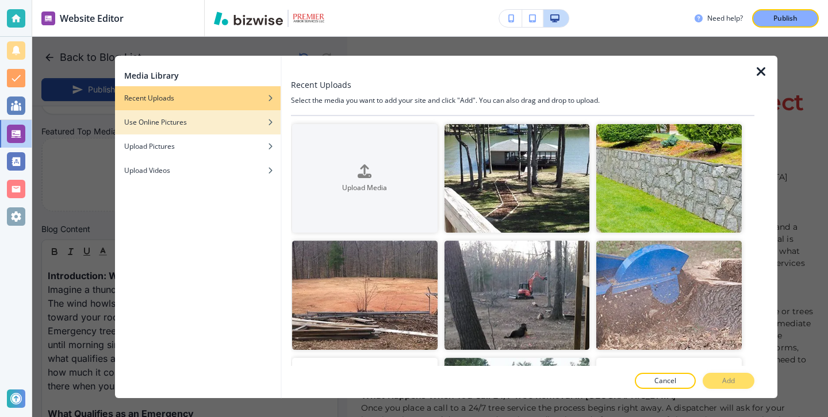
click at [248, 127] on div "Use Online Pictures" at bounding box center [198, 122] width 166 height 10
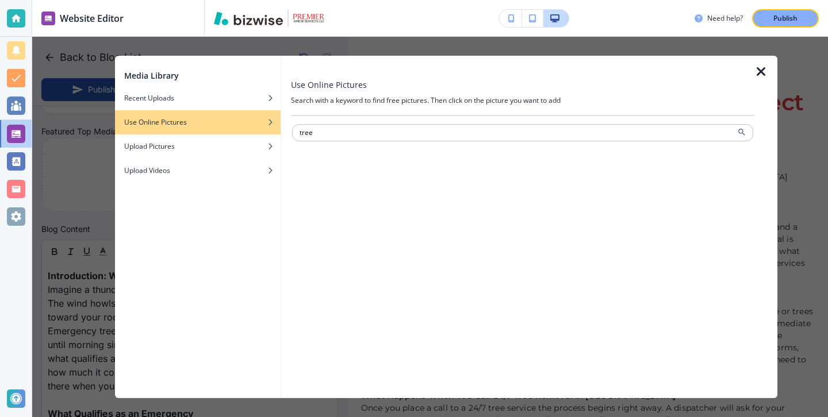
type input "tree"
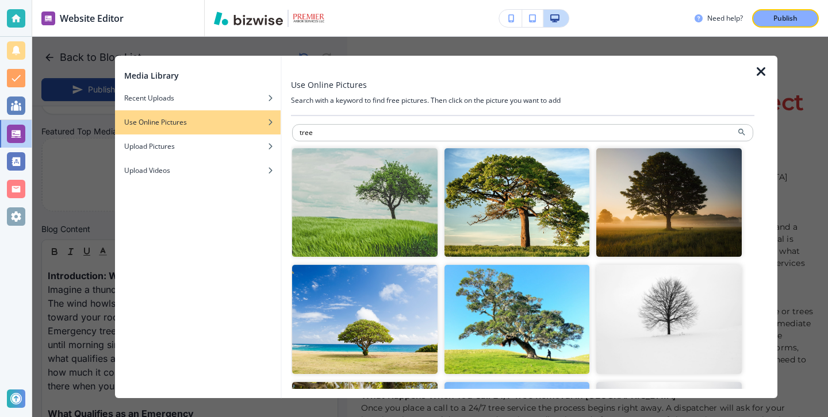
click at [756, 82] on div at bounding box center [765, 227] width 23 height 343
click at [756, 78] on icon "button" at bounding box center [761, 72] width 14 height 14
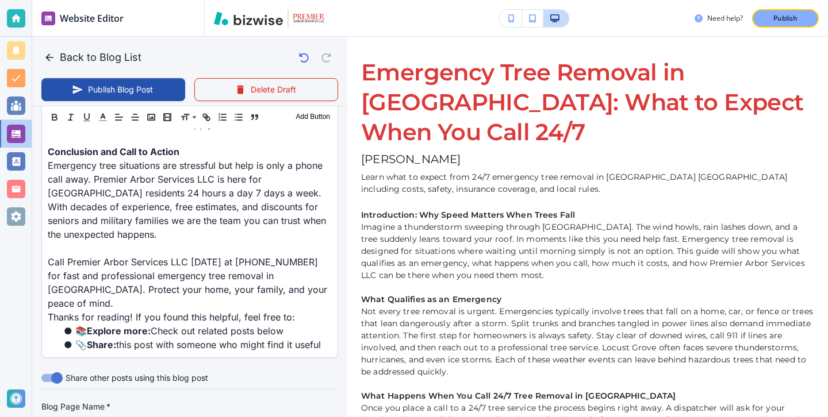
scroll to position [2099, 0]
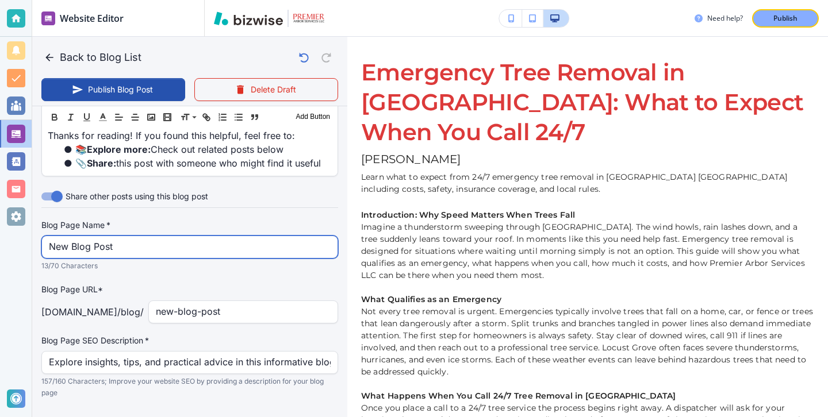
click at [235, 236] on input "New Blog Post" at bounding box center [190, 247] width 282 height 22
paste input "Emergency Tree Removal in [GEOGRAPHIC_DATA]: What to Expect When You Call 2"
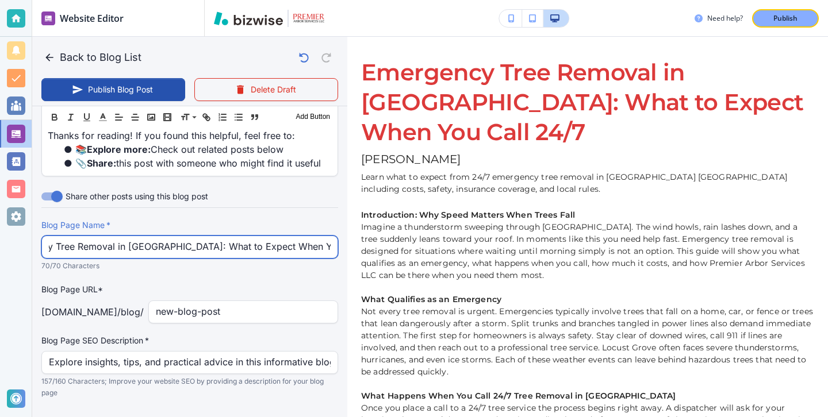
type input "Emergency Tree Removal in [GEOGRAPHIC_DATA]: What to Expect When You Call 2"
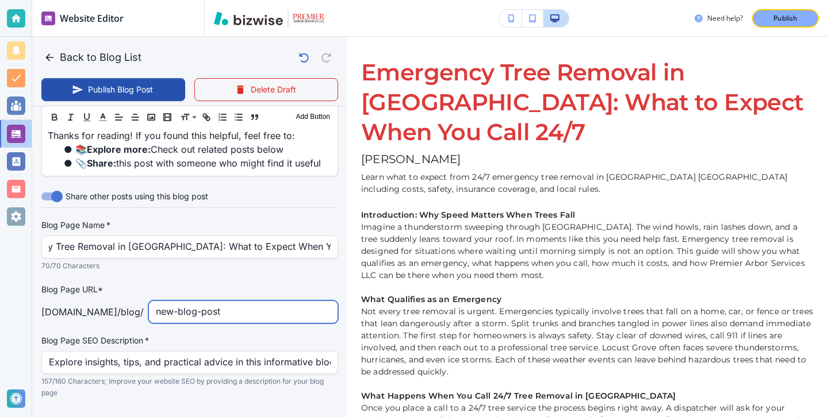
click at [259, 301] on input "new-blog-post" at bounding box center [243, 312] width 175 height 22
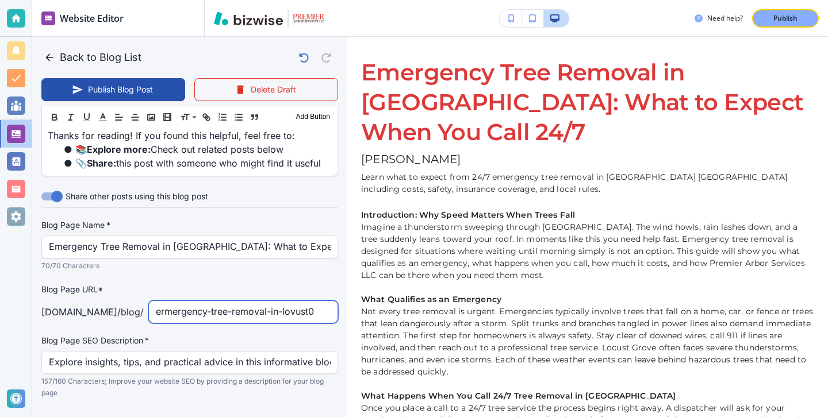
type input "ermergency-tree-removal-in-lovust"
type input "[DATE] 04:02 PM"
type input "ermergency-tree-removal-in-locust-grove-what-to-expect-when-you-call-24/7"
click at [210, 335] on div "Blog Page SEO Description   * Explore insights, tips, and practical advice in t…" at bounding box center [189, 367] width 297 height 64
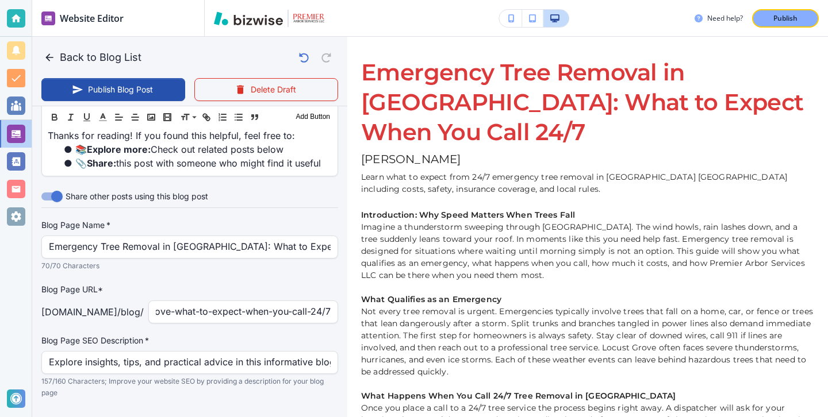
scroll to position [0, 0]
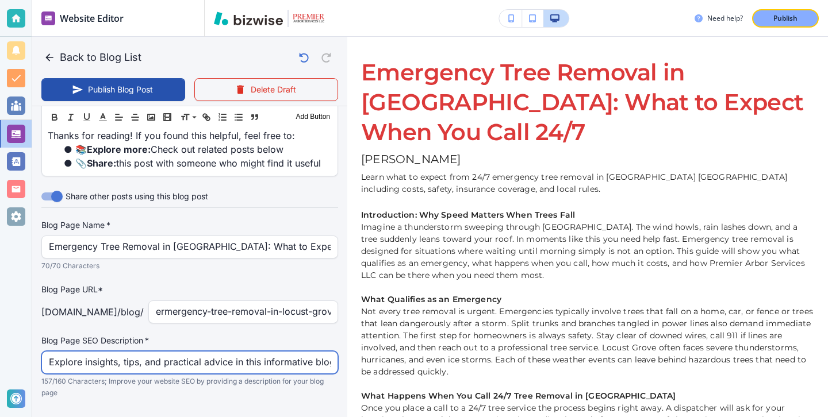
click at [210, 352] on input "Explore insights, tips, and practical advice in this informative blog post. Dis…" at bounding box center [190, 363] width 282 height 22
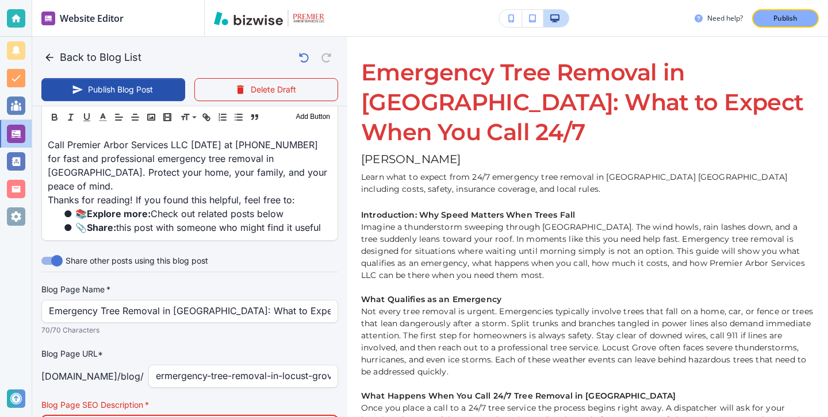
scroll to position [2099, 0]
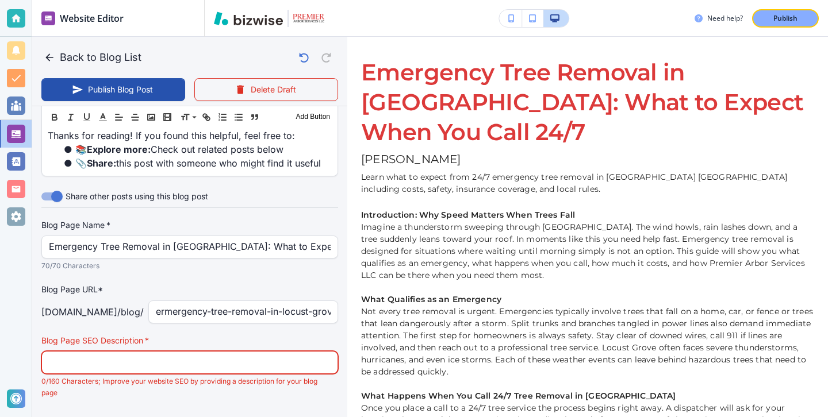
paste input "Learn what to expect from 24/7 emergency tree removal in [GEOGRAPHIC_DATA] [GEO…"
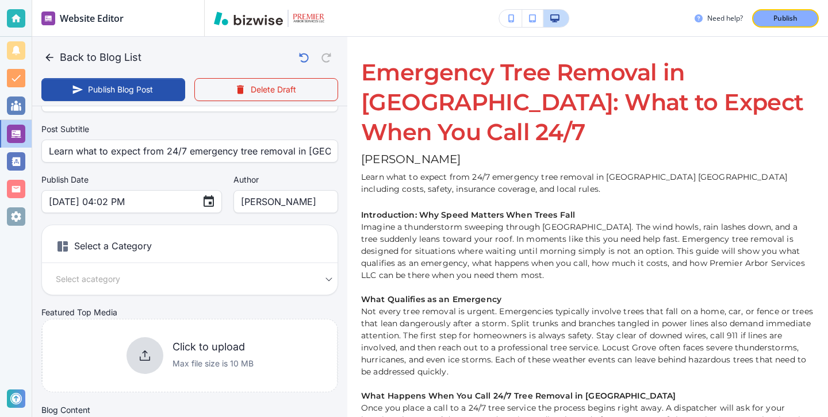
scroll to position [105, 0]
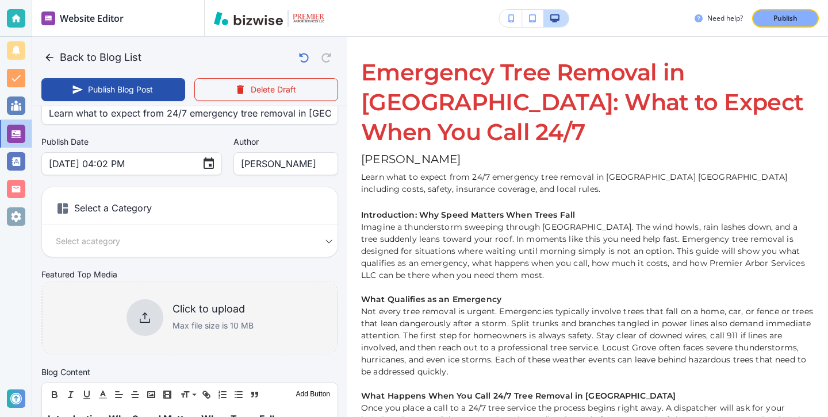
type input "Learn what to expect from 24/7 emergency tree removal in [GEOGRAPHIC_DATA] [GEO…"
click at [216, 324] on p "Max file size is 10 MB" at bounding box center [213, 326] width 81 height 13
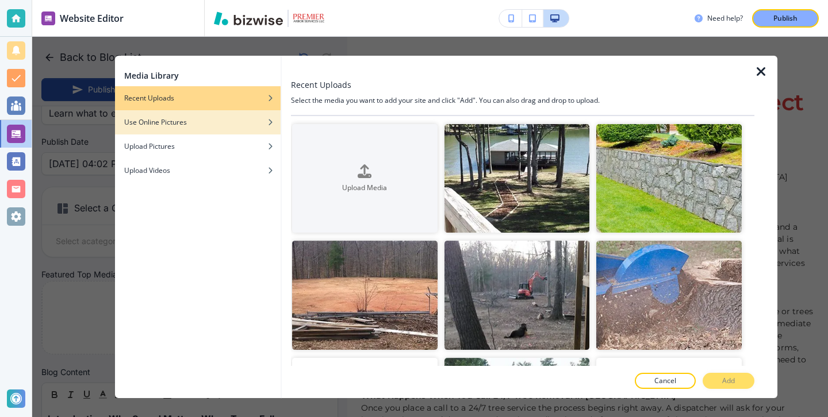
click at [253, 125] on div "Use Online Pictures" at bounding box center [198, 122] width 166 height 10
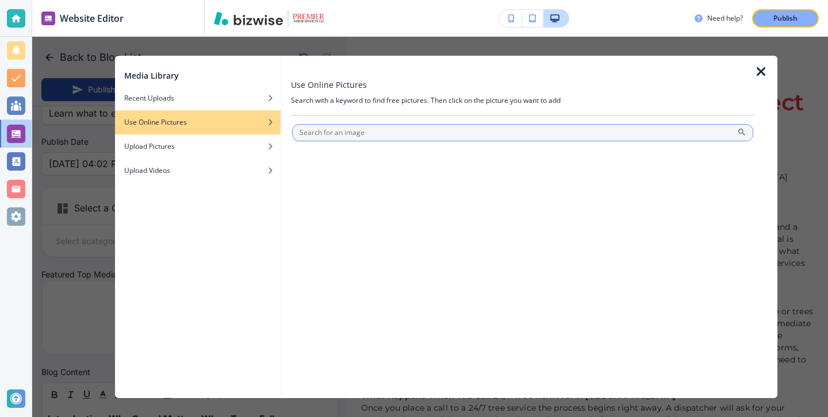
click at [335, 133] on input "text" at bounding box center [522, 132] width 461 height 17
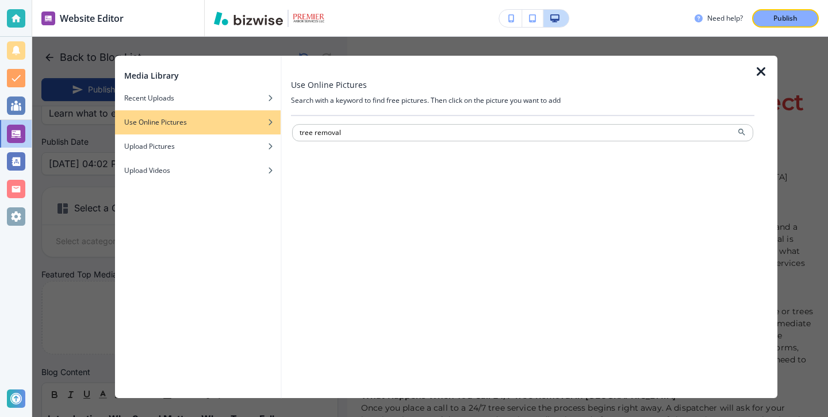
type input "tree removal"
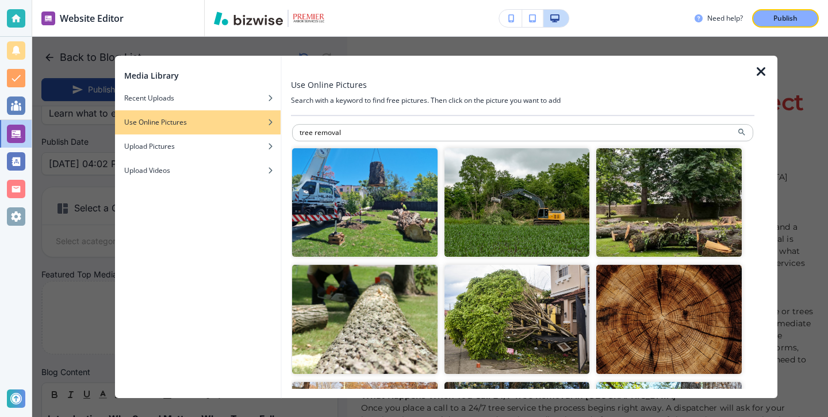
click at [488, 213] on img "button" at bounding box center [517, 202] width 145 height 109
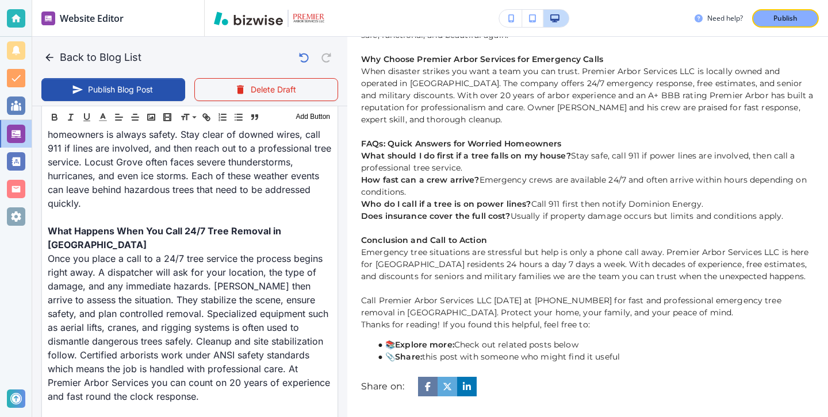
scroll to position [672, 0]
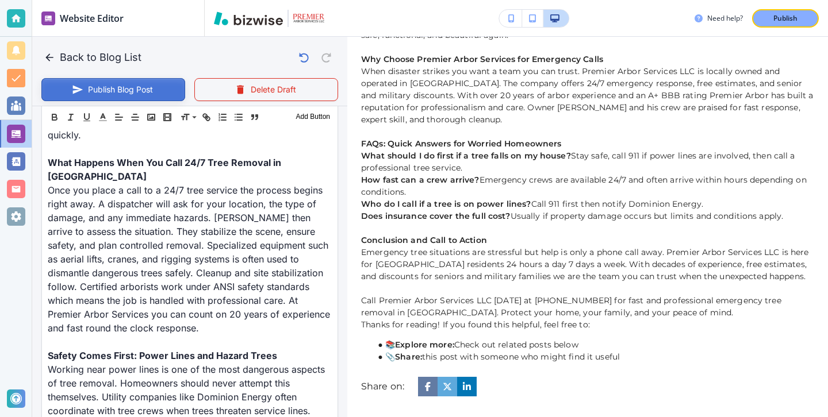
click at [146, 88] on button "Publish Blog Post" at bounding box center [113, 89] width 144 height 23
type input "[DATE] 04:03 PM"
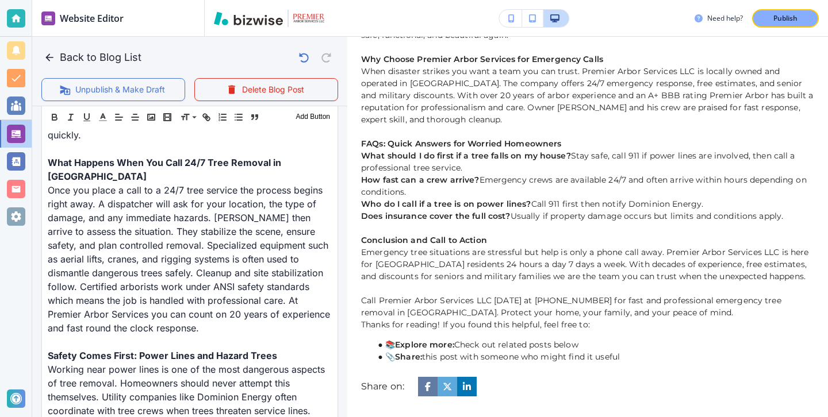
click at [827, 24] on div "Need help? Publish" at bounding box center [761, 18] width 133 height 18
click at [807, 24] on button "Publish" at bounding box center [785, 18] width 67 height 18
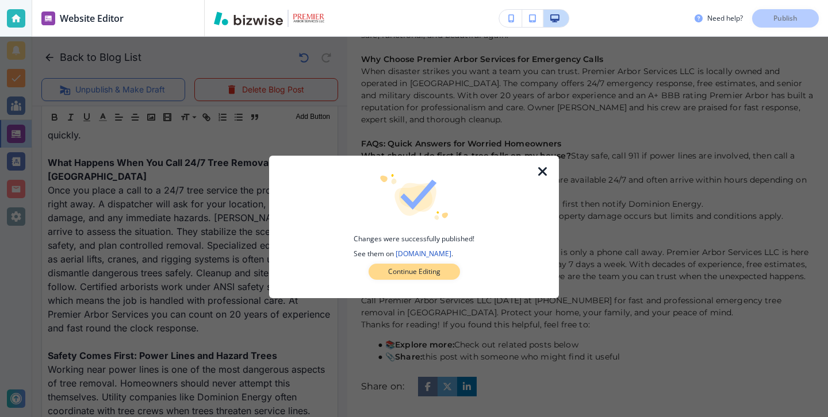
click at [435, 278] on button "Continue Editing" at bounding box center [414, 272] width 91 height 16
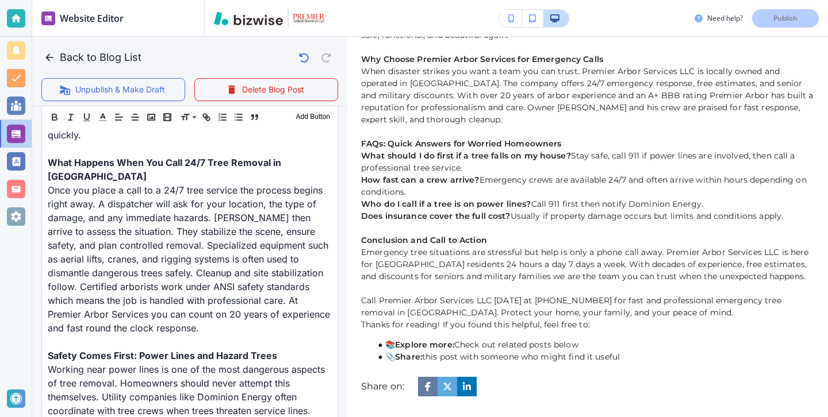
click at [47, 56] on icon "button" at bounding box center [50, 58] width 12 height 12
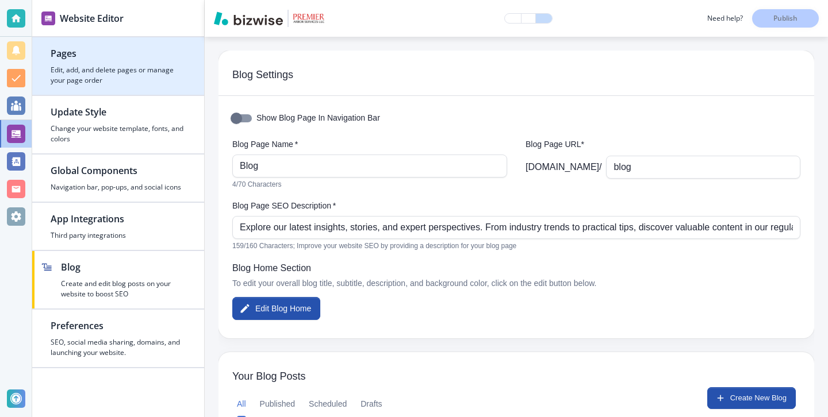
click at [117, 61] on div "button" at bounding box center [118, 62] width 135 height 5
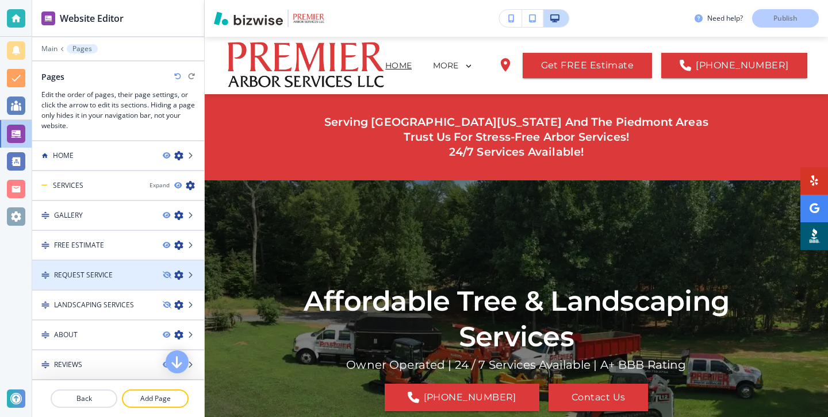
scroll to position [60, 0]
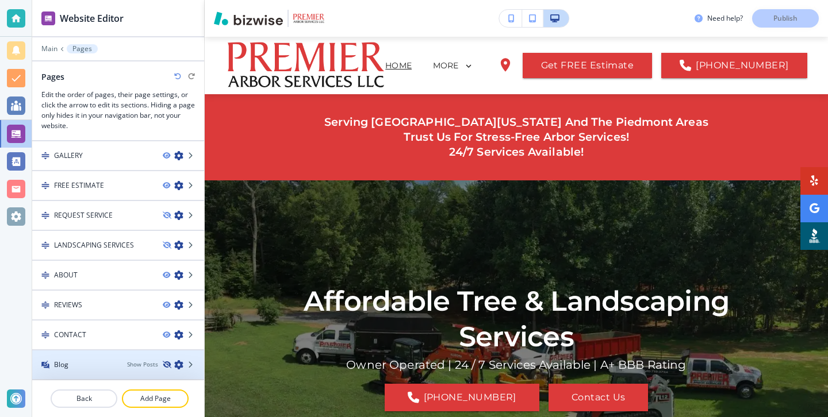
click at [166, 366] on icon "button" at bounding box center [166, 365] width 7 height 7
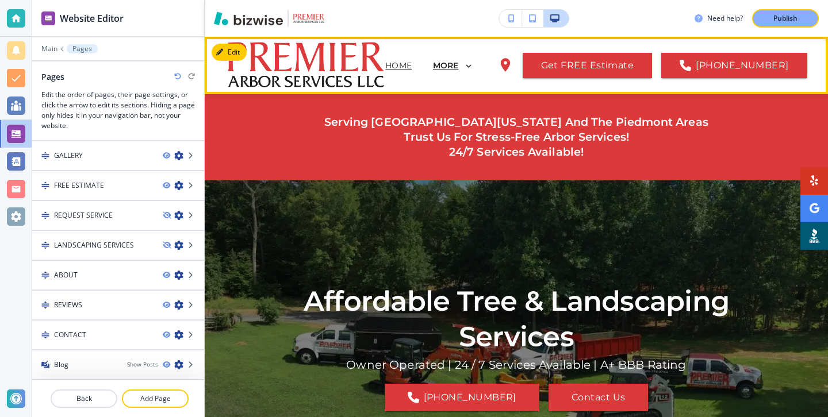
click at [459, 63] on p "MORE" at bounding box center [446, 66] width 26 height 9
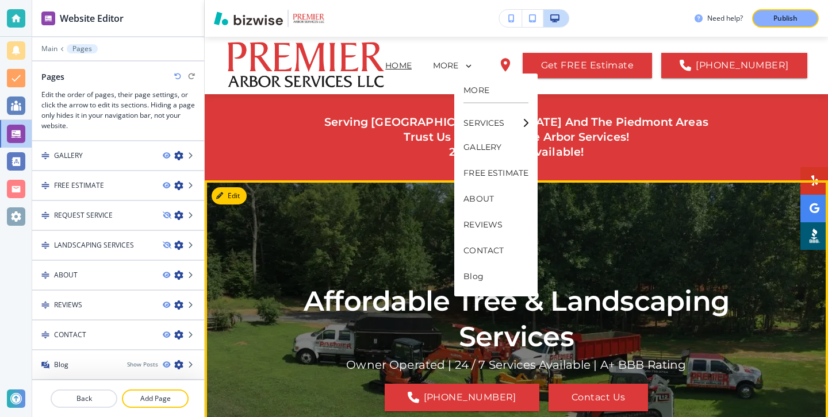
click at [739, 219] on div "Affordable Tree & Landscaping Services Owner Operated | 24 / 7 Services Availab…" at bounding box center [517, 347] width 518 height 292
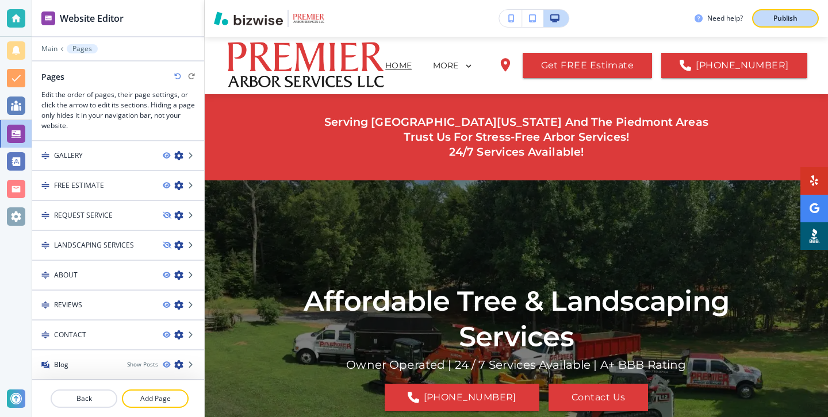
click at [799, 25] on button "Publish" at bounding box center [785, 18] width 67 height 18
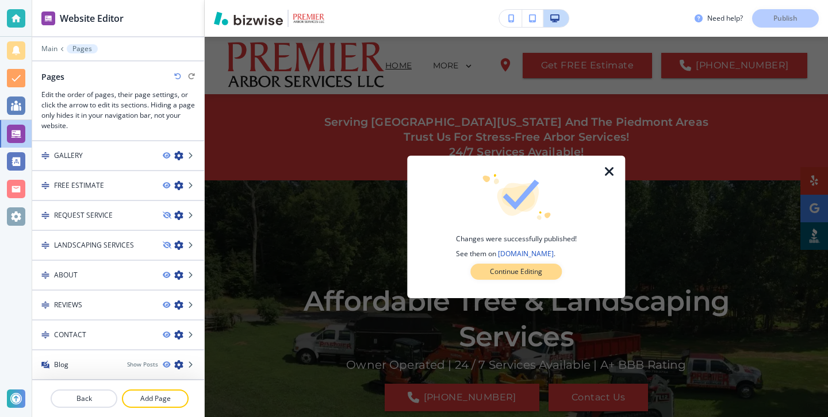
click at [489, 279] on button "Continue Editing" at bounding box center [515, 272] width 91 height 16
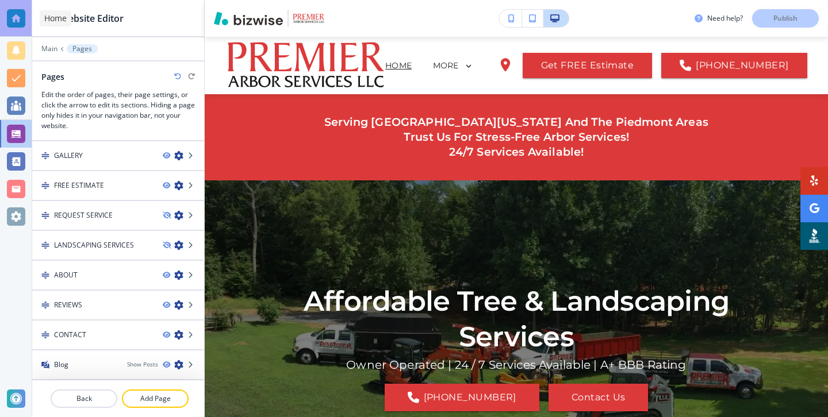
click at [29, 28] on div at bounding box center [16, 18] width 32 height 37
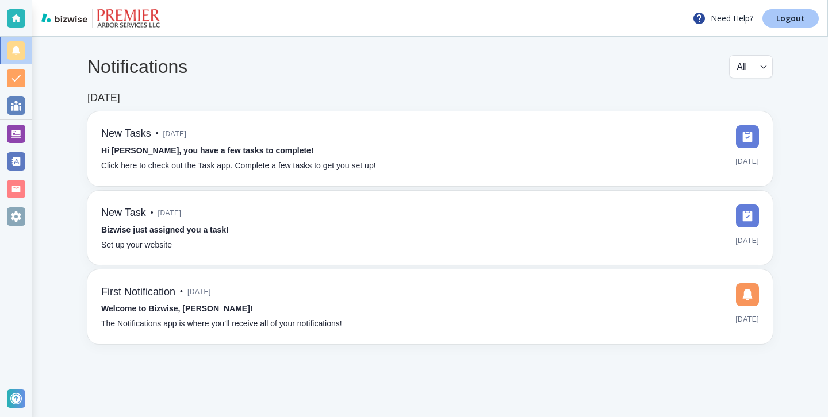
click at [779, 12] on link "Logout" at bounding box center [790, 18] width 56 height 18
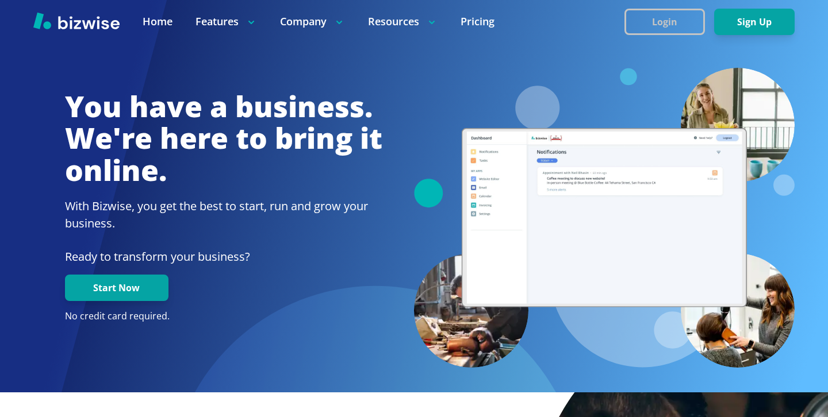
click at [669, 28] on button "Login" at bounding box center [664, 22] width 81 height 26
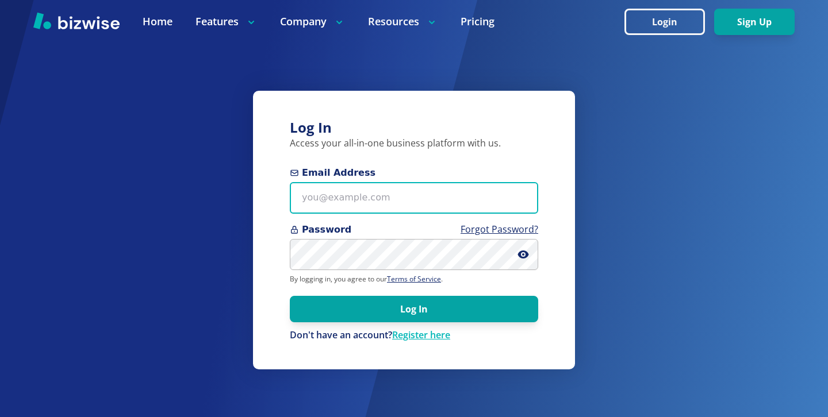
click at [340, 182] on input "Email Address" at bounding box center [414, 198] width 248 height 32
paste input "kennybanji22@gmail.com"
type input "kennybanji22@gmail.com"
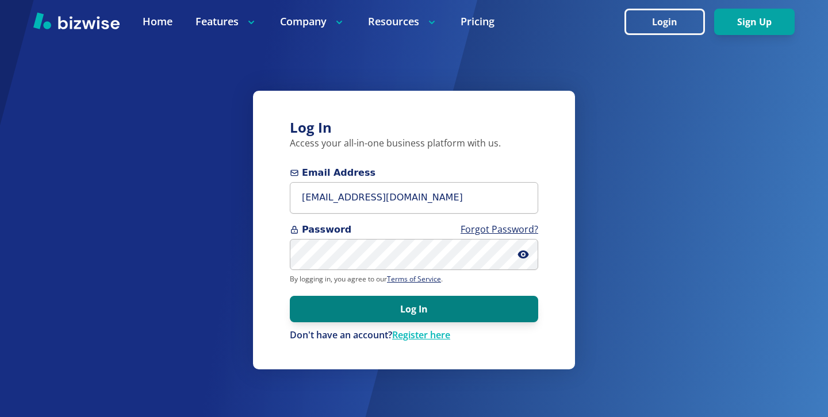
click at [361, 308] on button "Log In" at bounding box center [414, 309] width 248 height 26
